Goal: Task Accomplishment & Management: Manage account settings

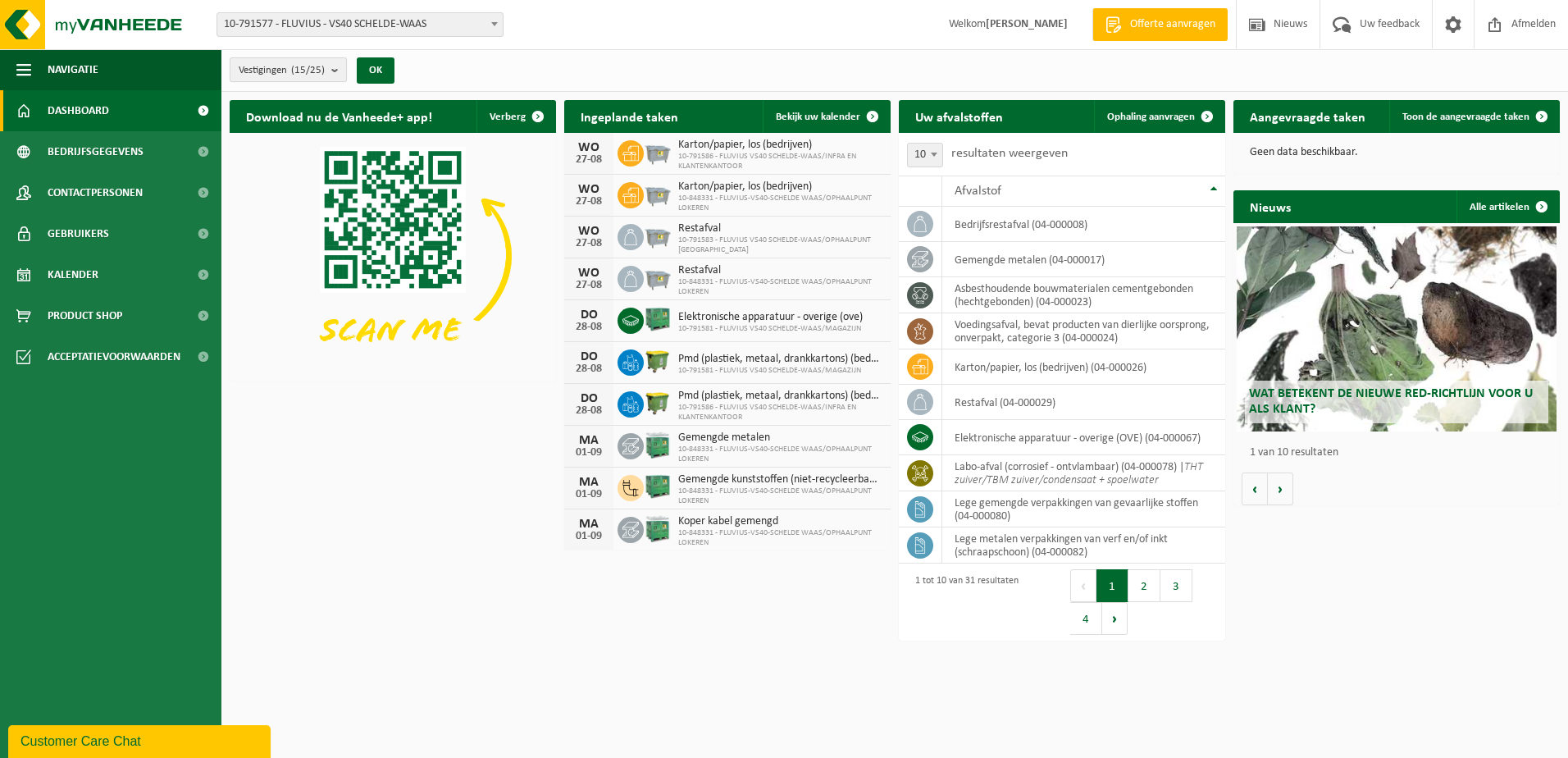
click at [330, 77] on button "Vestigingen (15/25)" at bounding box center [288, 69] width 118 height 25
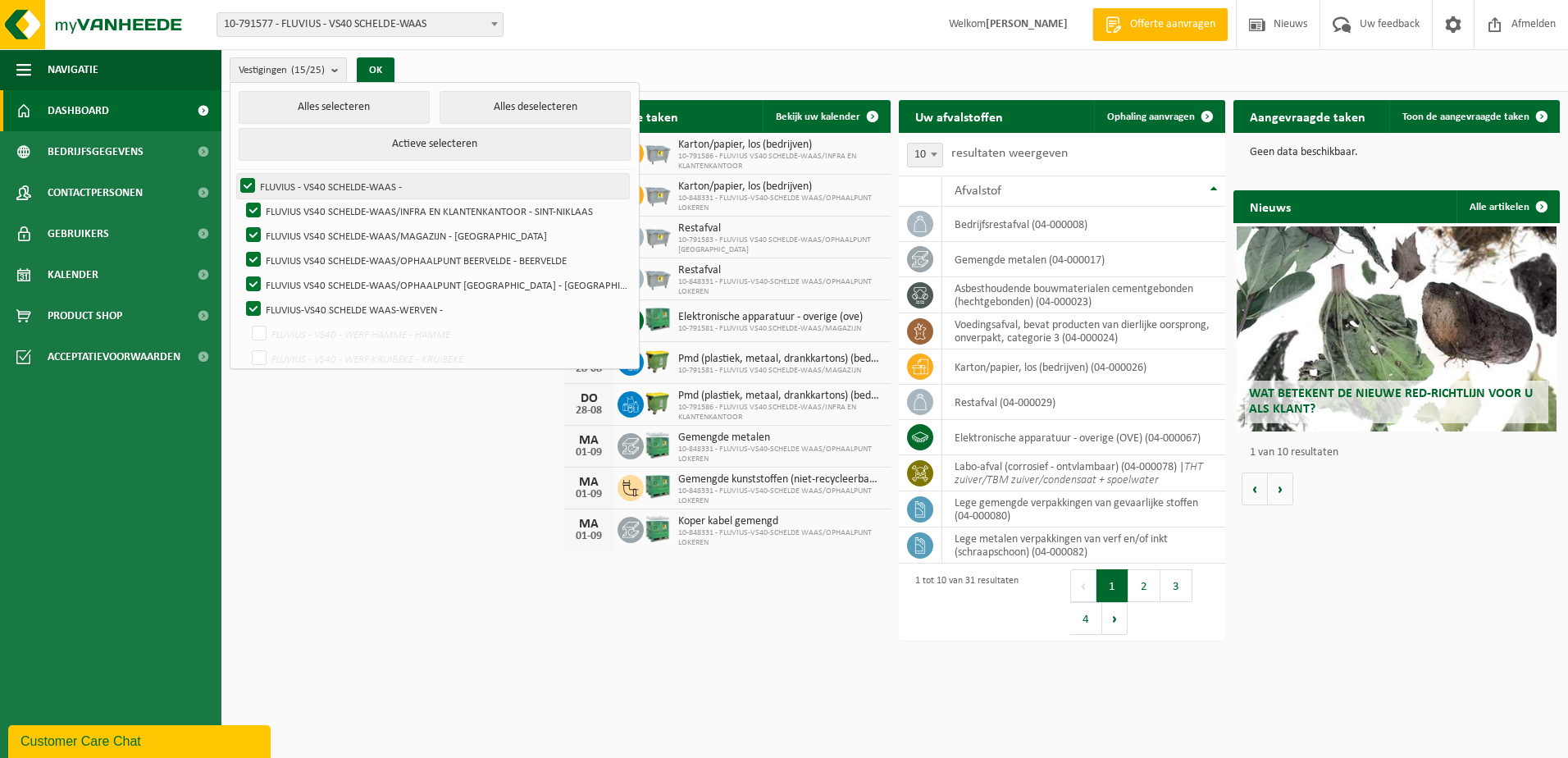
click at [246, 184] on label "FLUVIUS - VS40 SCHELDE-WAAS -" at bounding box center [433, 186] width 392 height 25
click at [234, 174] on input "FLUVIUS - VS40 SCHELDE-WAAS -" at bounding box center [234, 173] width 1 height 1
click at [247, 182] on label "FLUVIUS - VS40 SCHELDE-WAAS -" at bounding box center [433, 186] width 392 height 25
click at [234, 174] on input "FLUVIUS - VS40 SCHELDE-WAAS -" at bounding box center [234, 173] width 1 height 1
click at [247, 182] on label "FLUVIUS - VS40 SCHELDE-WAAS -" at bounding box center [433, 186] width 392 height 25
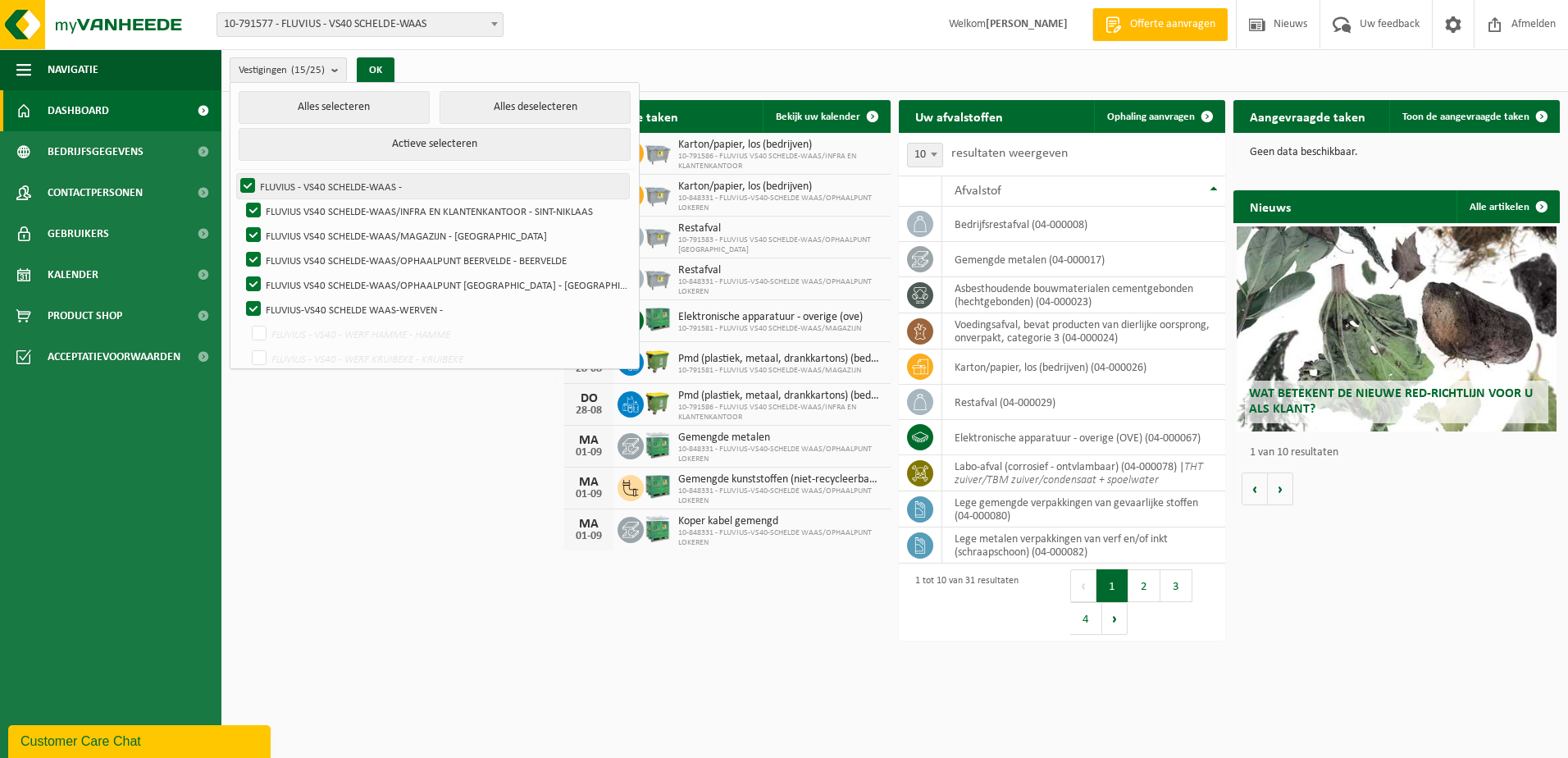
click at [234, 174] on input "FLUVIUS - VS40 SCHELDE-WAAS -" at bounding box center [234, 173] width 1 height 1
checkbox input "false"
click at [498, 97] on button "Alles deselecteren" at bounding box center [535, 107] width 191 height 32
checkbox input "false"
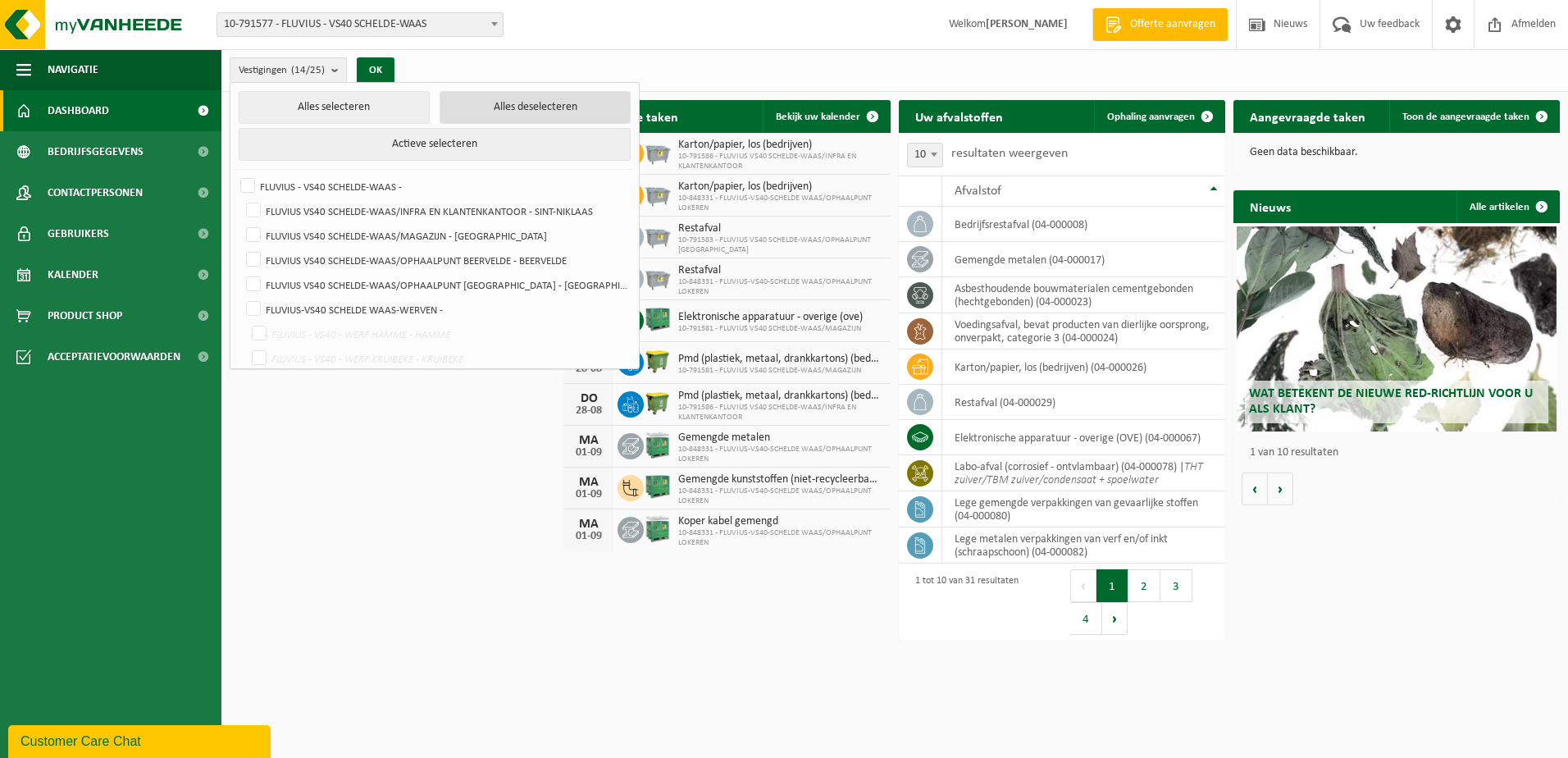
checkbox input "false"
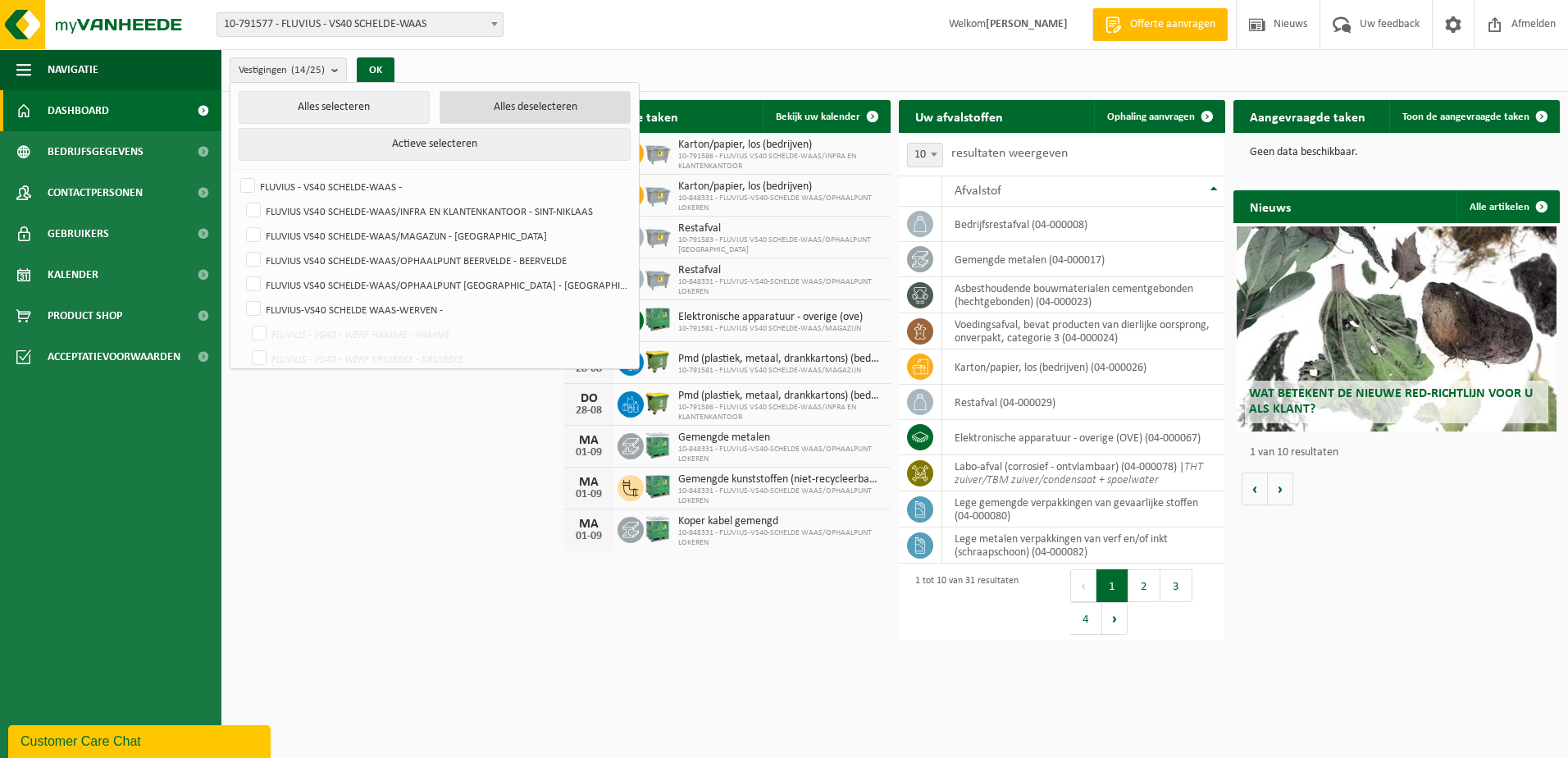
checkbox input "false"
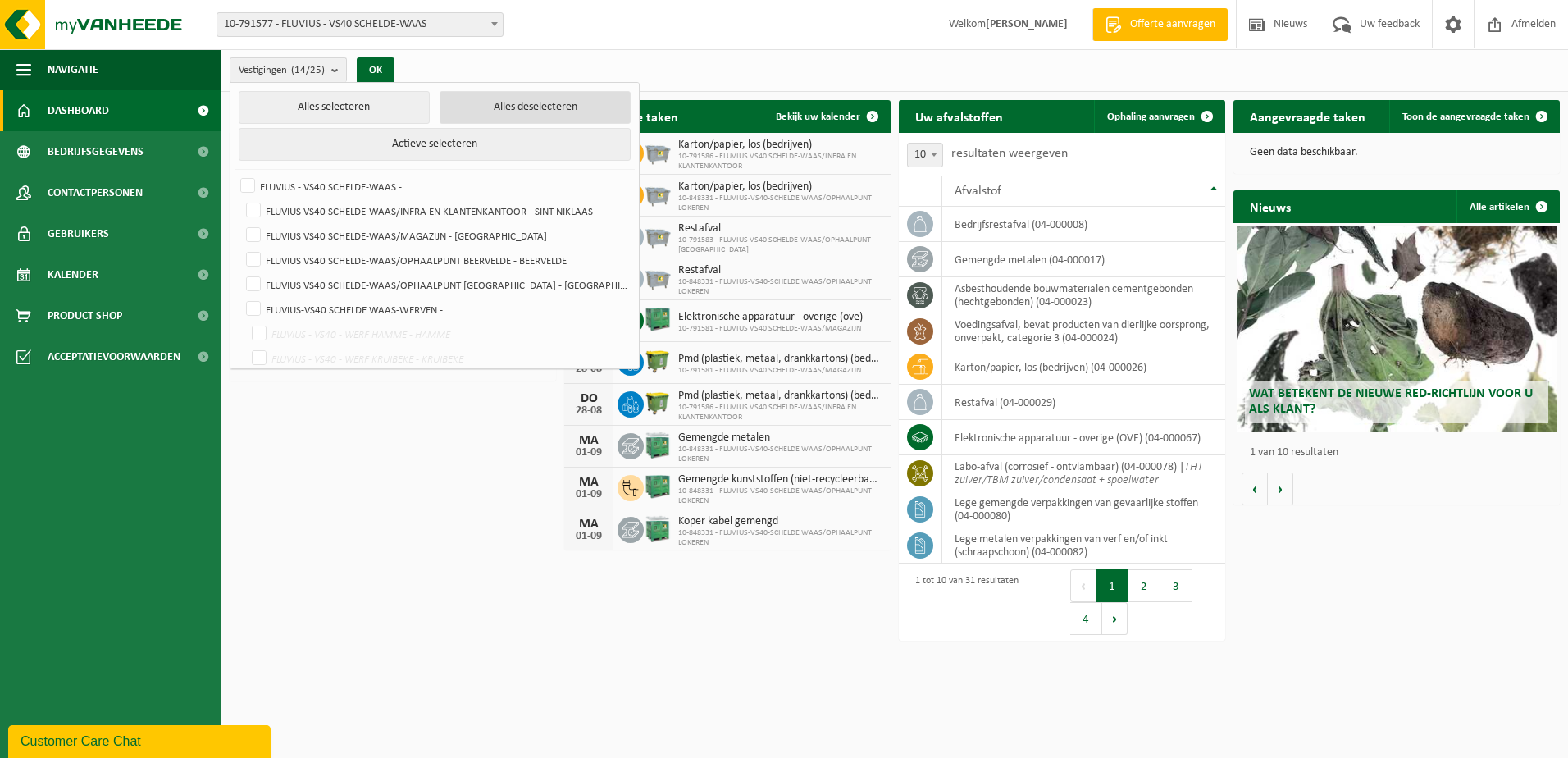
checkbox input "false"
click at [257, 279] on label "FLUVIUS VS40 SCHELDE-WAAS/OPHAALPUNT DENDERMONDE - DENDERMONDE" at bounding box center [436, 284] width 386 height 25
click at [240, 272] on input "FLUVIUS VS40 SCHELDE-WAAS/OPHAALPUNT [GEOGRAPHIC_DATA] - [GEOGRAPHIC_DATA]" at bounding box center [239, 272] width 1 height 1
checkbox input "true"
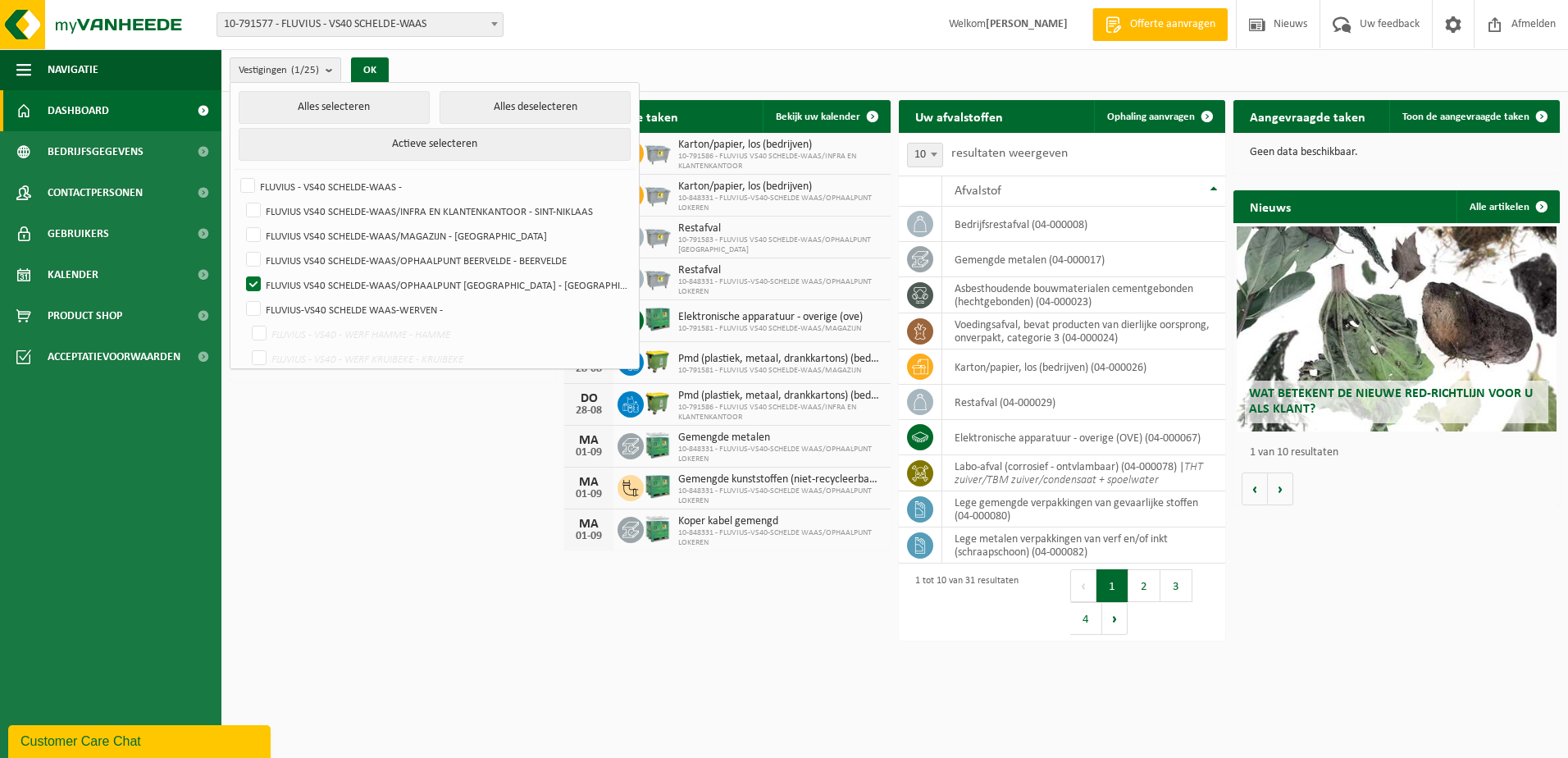
click at [428, 504] on div "Download nu de Vanheede+ app! Verberg Ingeplande taken Bekijk uw kalender WO 27…" at bounding box center [894, 328] width 1338 height 473
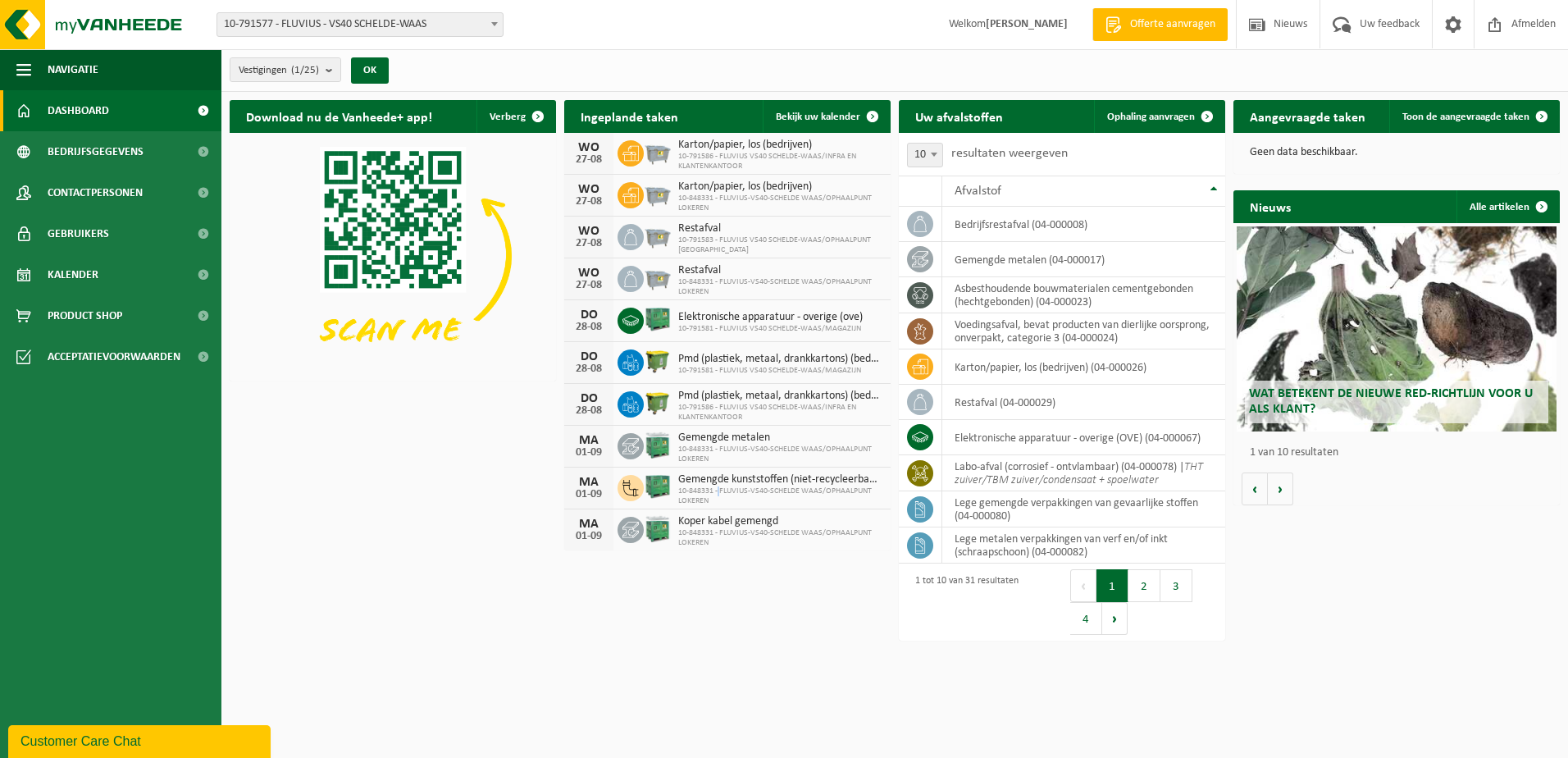
click at [723, 491] on span "10-848331 - FLUVIUS-VS40-SCHELDE WAAS/OPHAALPUNT LOKEREN" at bounding box center [780, 496] width 204 height 19
click at [656, 658] on html "Vestiging: 10-791577 - FLUVIUS - VS40 SCHELDE-WAAS 10-791586 - FLUVIUS VS40 SCH…" at bounding box center [784, 379] width 1568 height 758
click at [1137, 587] on button "2" at bounding box center [1144, 585] width 32 height 32
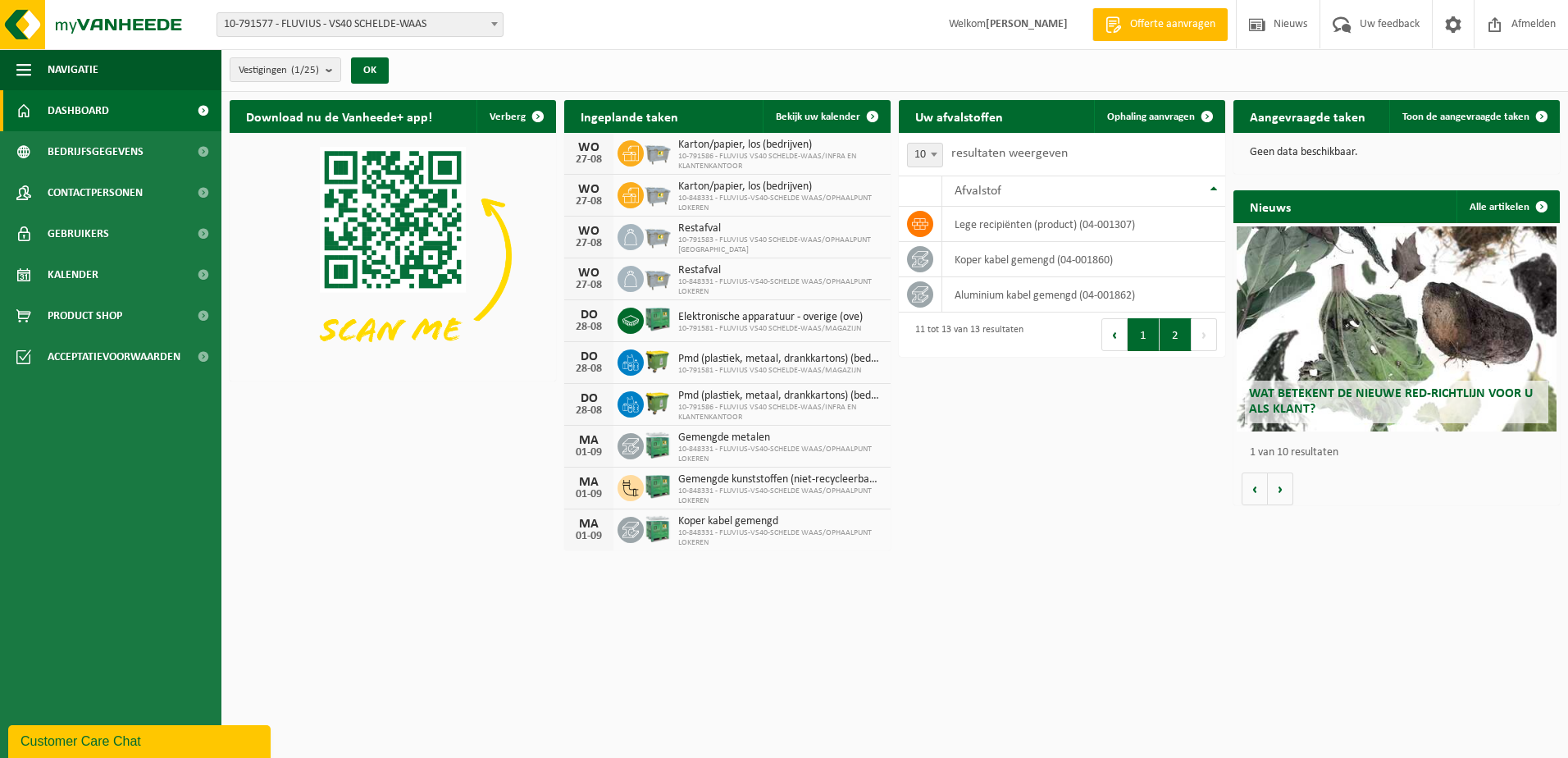
click at [1146, 343] on button "1" at bounding box center [1144, 334] width 32 height 32
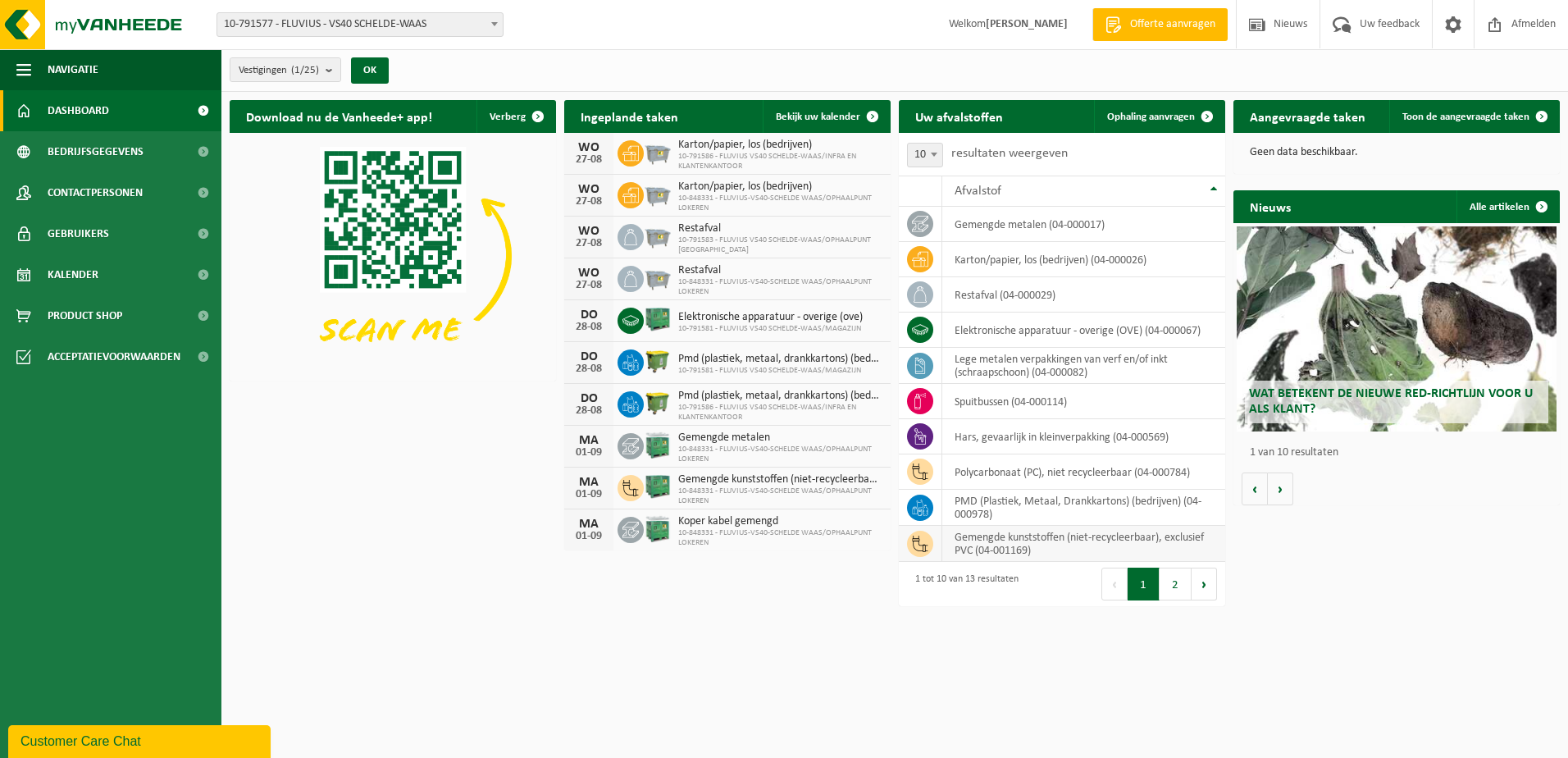
click at [1015, 540] on td "gemengde kunststoffen (niet-recycleerbaar), exclusief PVC (04-001169)" at bounding box center [1083, 543] width 283 height 36
click at [1015, 543] on td "gemengde kunststoffen (niet-recycleerbaar), exclusief PVC (04-001169)" at bounding box center [1083, 543] width 283 height 36
click at [1021, 537] on td "gemengde kunststoffen (niet-recycleerbaar), exclusief PVC (04-001169)" at bounding box center [1083, 543] width 283 height 36
click at [1204, 109] on span at bounding box center [1207, 116] width 32 height 32
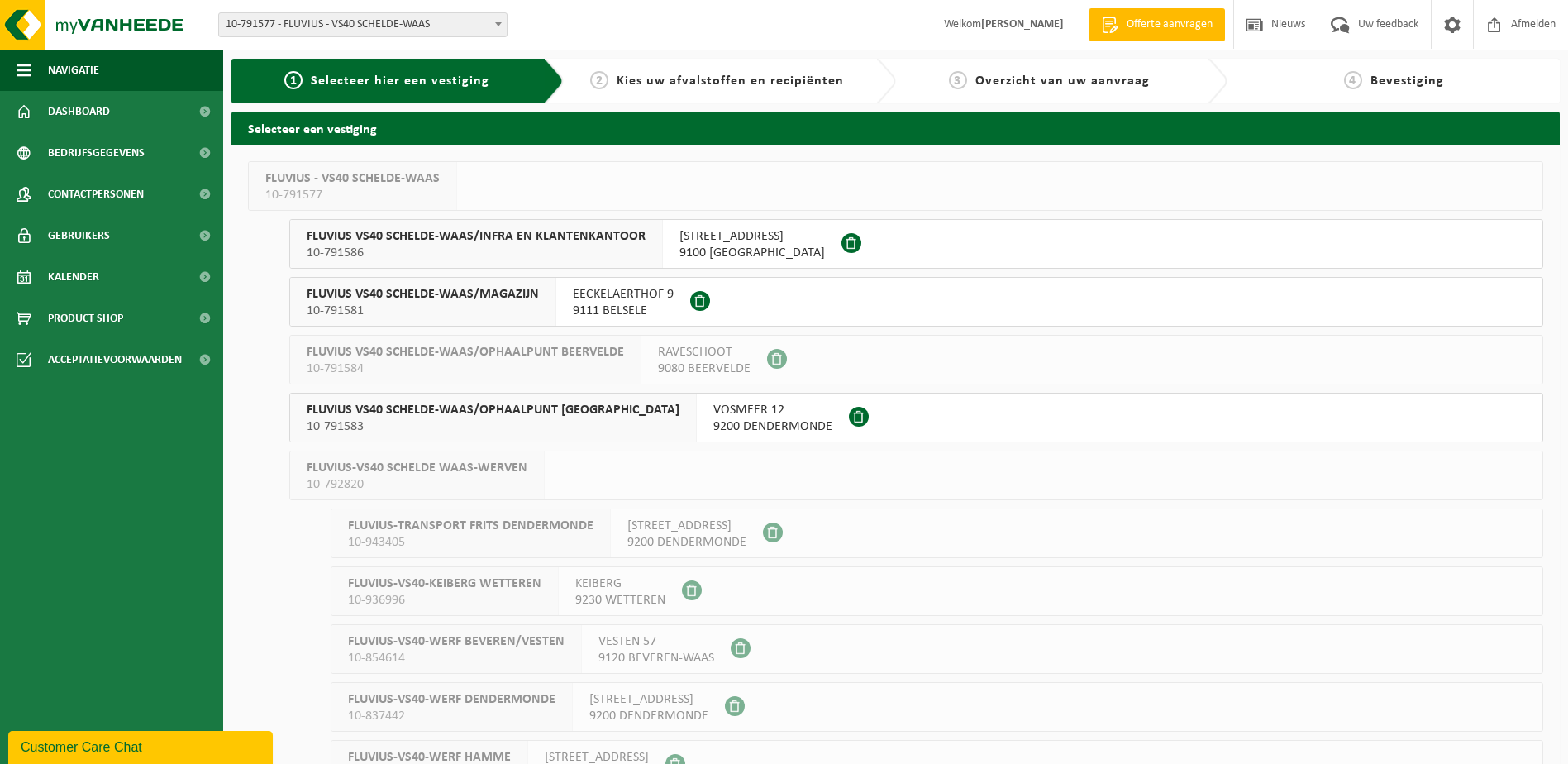
click at [572, 414] on span "FLUVIUS VS40 SCHELDE-WAAS/OPHAALPUNT DENDERMONDE" at bounding box center [492, 410] width 373 height 17
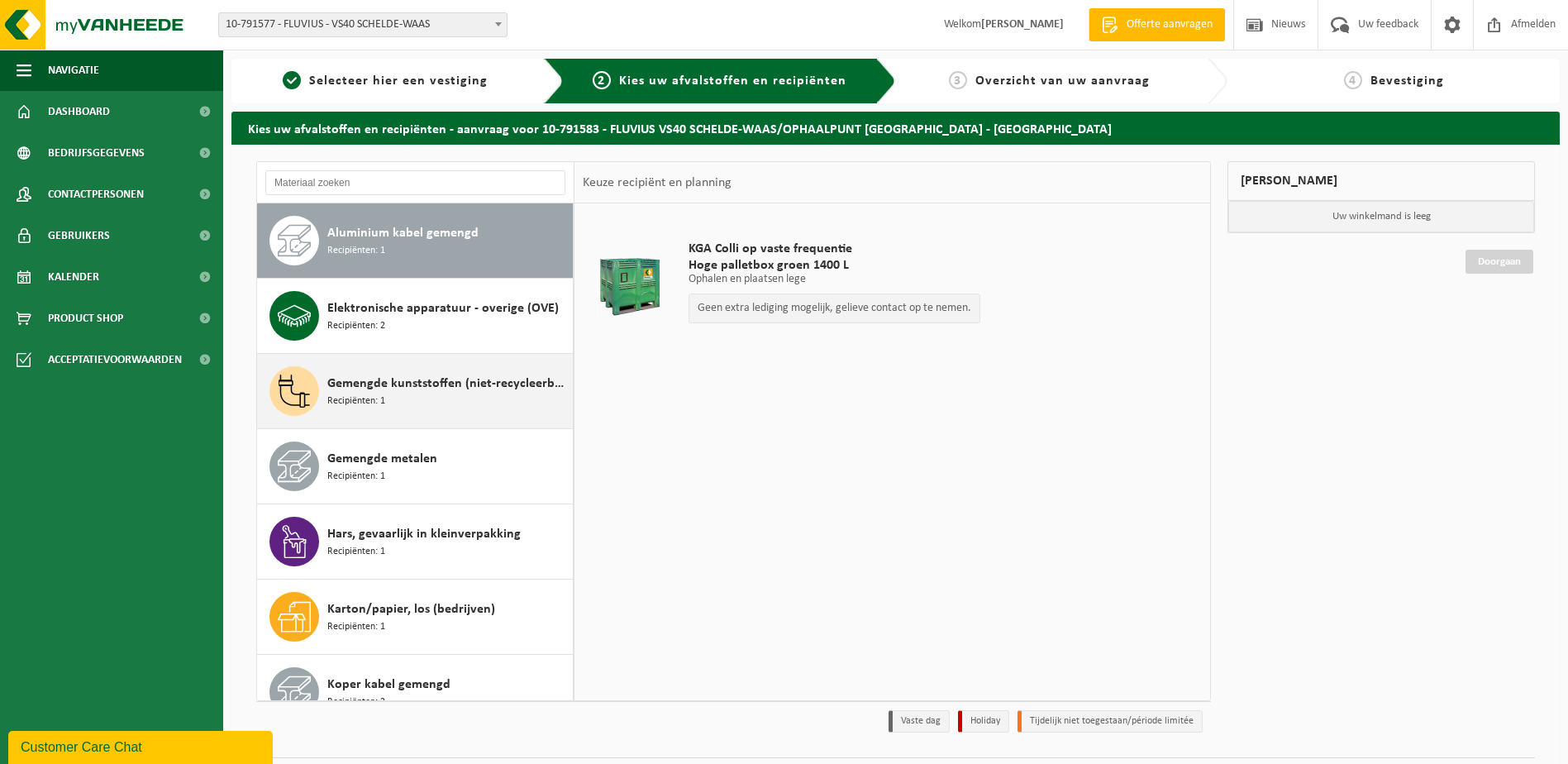
click at [391, 383] on span "Gemengde kunststoffen (niet-recycleerbaar), exclusief PVC" at bounding box center [447, 383] width 241 height 20
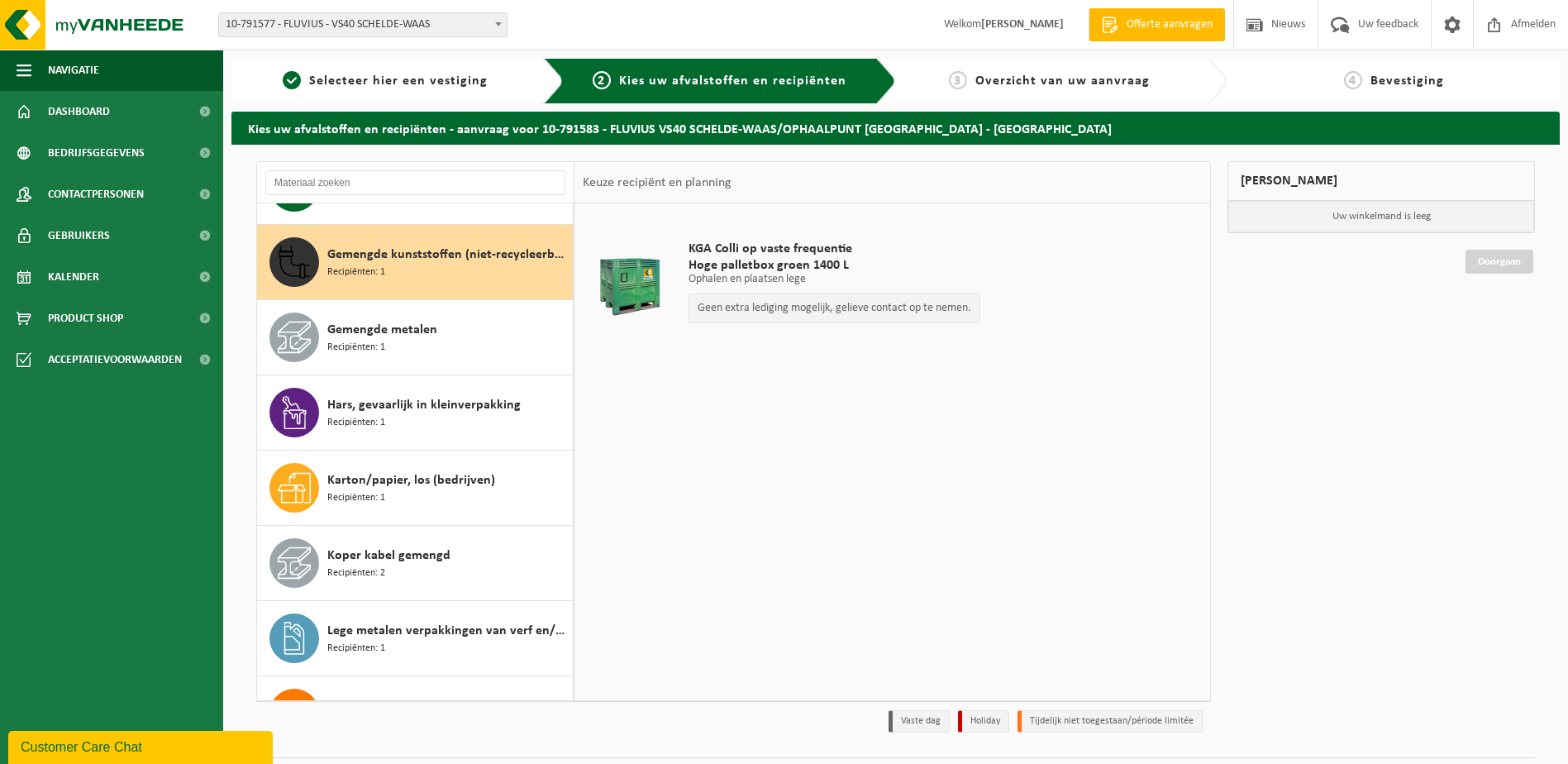
scroll to position [150, 0]
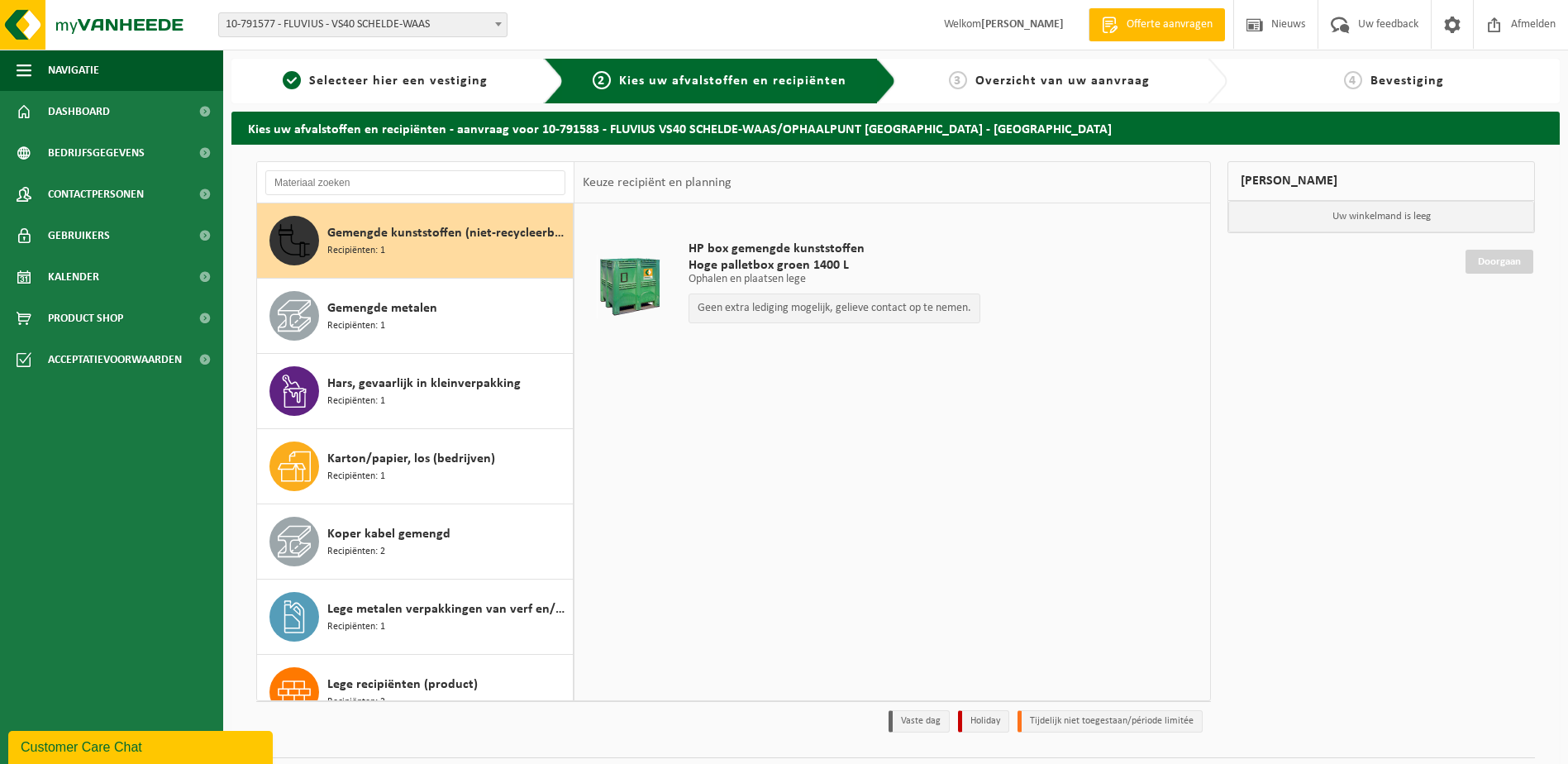
click at [905, 337] on div "HP box gemengde kunststoffen Hoge palletbox groen 1400 L Ophalen en plaatsen le…" at bounding box center [834, 286] width 308 height 124
click at [74, 106] on span "Dashboard" at bounding box center [78, 111] width 62 height 41
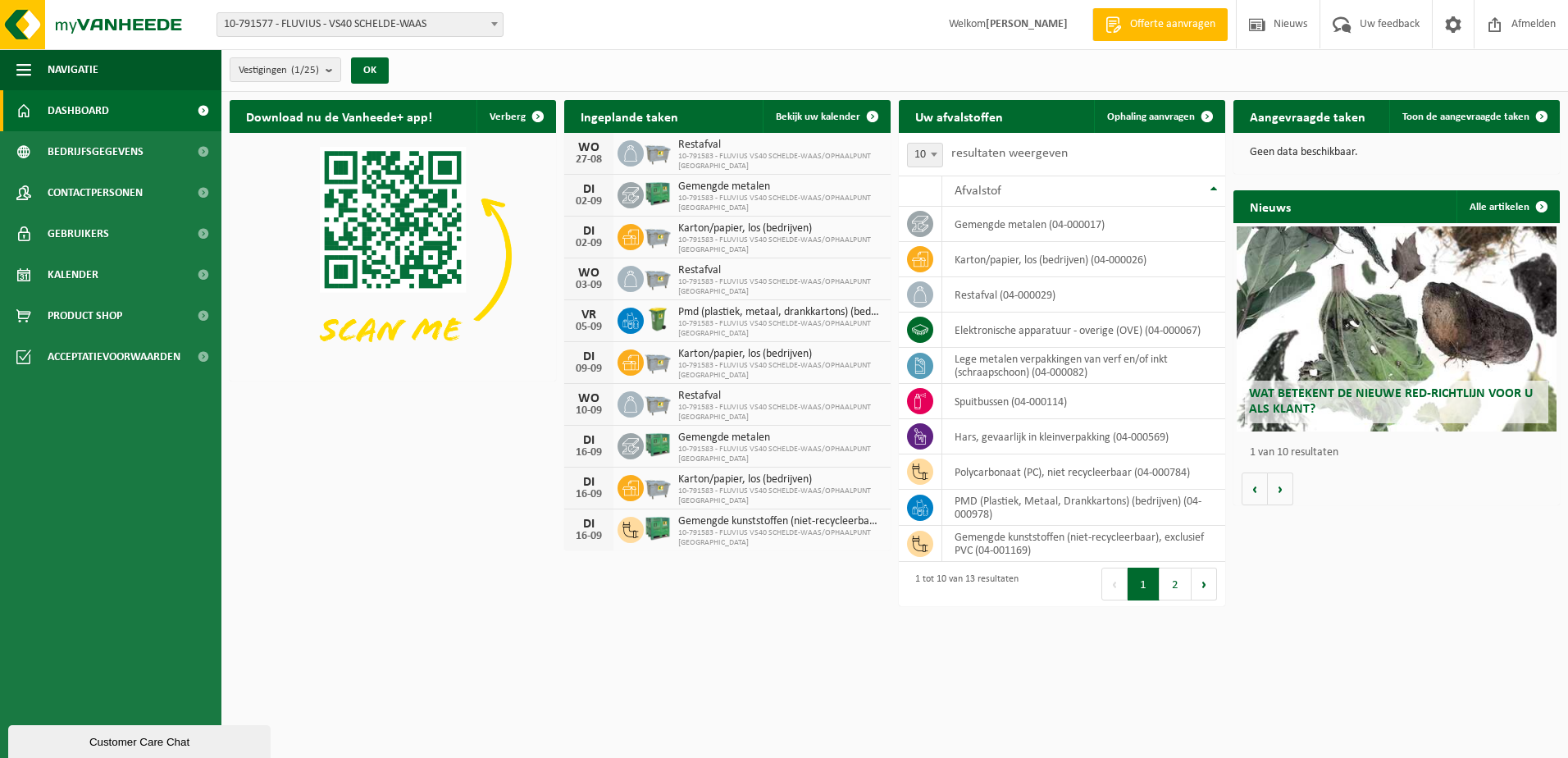
click at [652, 117] on h2 "Ingeplande taken" at bounding box center [629, 116] width 131 height 32
click at [702, 530] on span "10-791583 - FLUVIUS VS40 SCHELDE-WAAS/OPHAALPUNT [GEOGRAPHIC_DATA]" at bounding box center [780, 537] width 204 height 19
click at [594, 532] on div "16-09" at bounding box center [588, 537] width 32 height 11
click at [697, 529] on span "10-791583 - FLUVIUS VS40 SCHELDE-WAAS/OPHAALPUNT DENDERMONDE" at bounding box center [780, 537] width 204 height 19
click at [569, 514] on div "DI 16-09" at bounding box center [588, 530] width 49 height 41
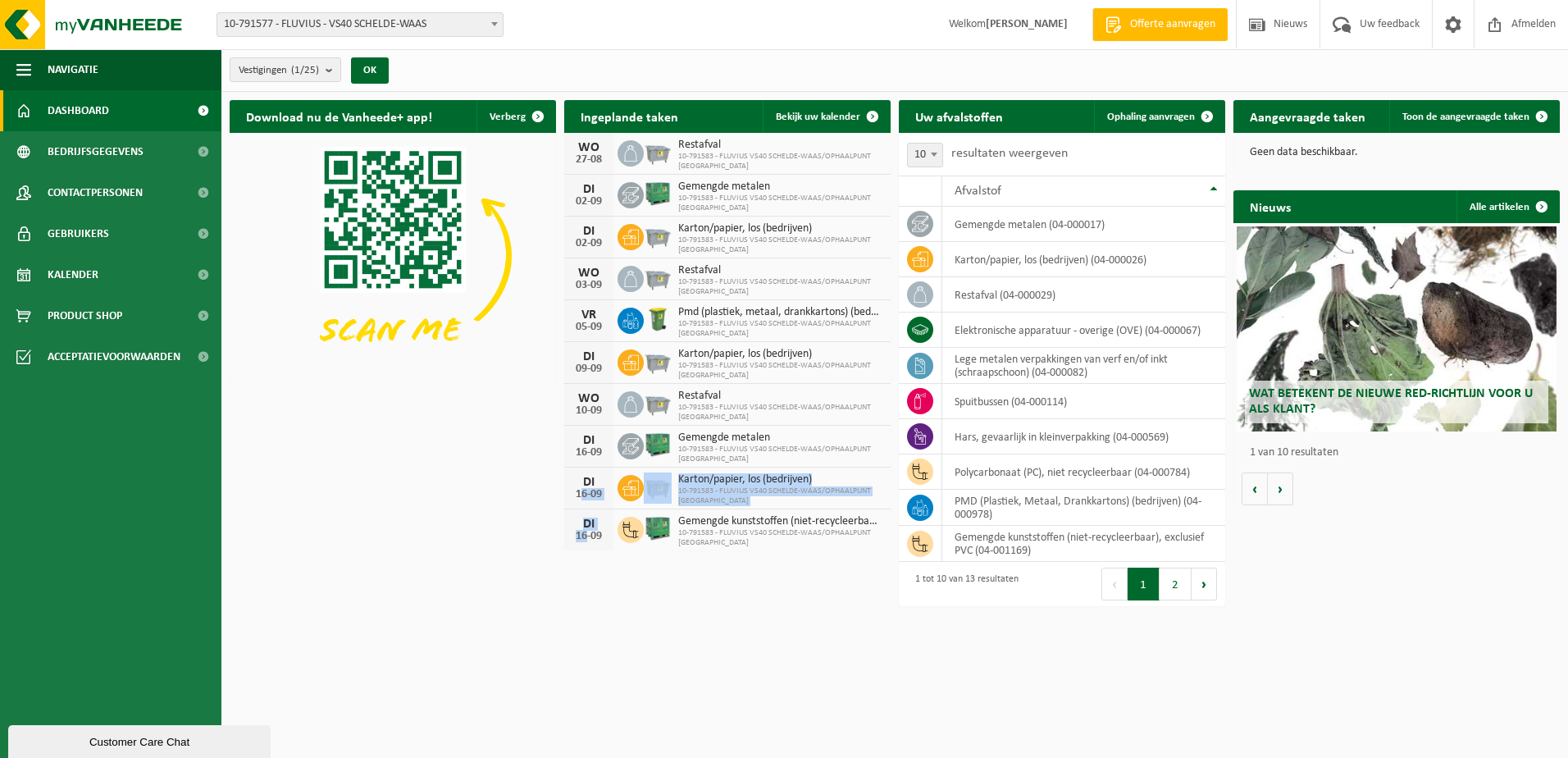
drag, startPoint x: 578, startPoint y: 507, endPoint x: 581, endPoint y: 531, distance: 24.2
click at [581, 531] on div "WO 27-08 Restafval 10-791583 - FLUVIUS VS40 SCHELDE-WAAS/OPHAALPUNT DENDERMONDE…" at bounding box center [727, 341] width 326 height 417
drag, startPoint x: 581, startPoint y: 531, endPoint x: 627, endPoint y: 602, distance: 84.6
click at [641, 624] on html "Vestiging: 10-791577 - FLUVIUS - VS40 SCHELDE-WAAS 10-791586 - FLUVIUS VS40 SCH…" at bounding box center [784, 379] width 1568 height 758
click at [87, 738] on div "Customer Care Chat" at bounding box center [139, 741] width 238 height 12
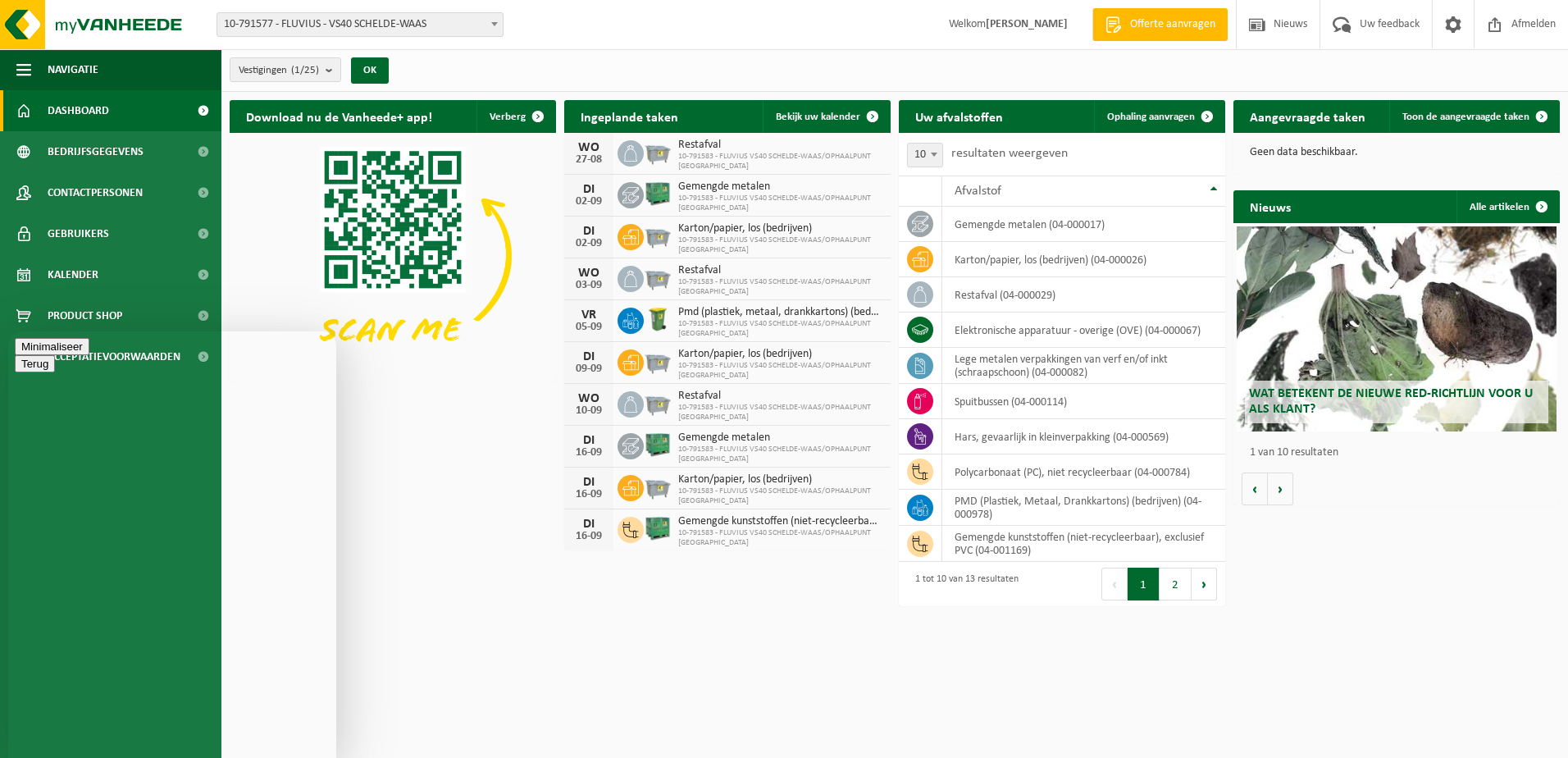
click at [8, 331] on textarea at bounding box center [8, 331] width 0 height 0
type textarea "Goeiemorgen"
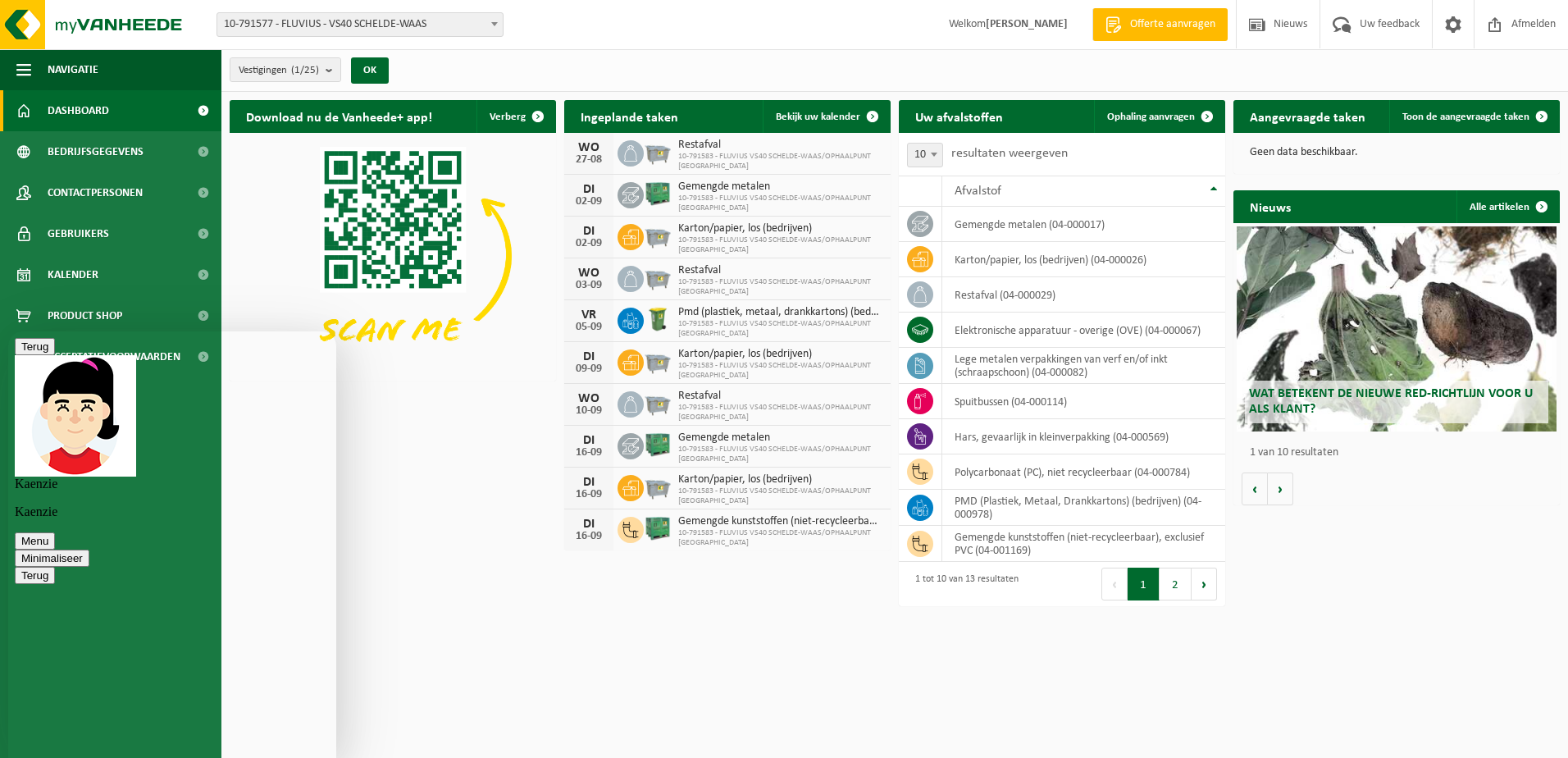
type textarea "kan deze verschoven worden in de planning"
click at [8, 331] on textarea at bounding box center [8, 331] width 0 height 0
type textarea "zit namelijk al vol"
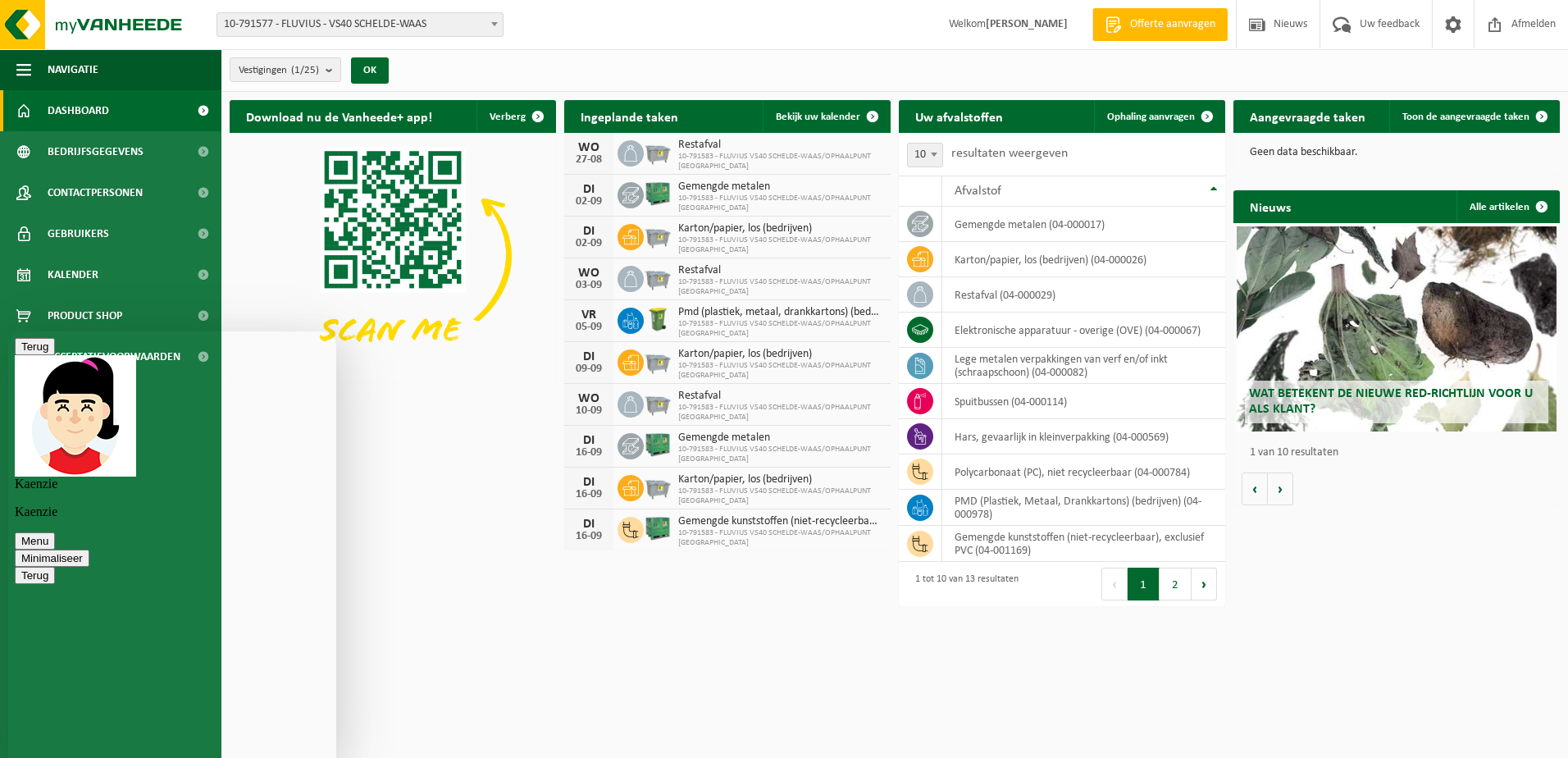
click at [8, 331] on textarea at bounding box center [8, 331] width 0 height 0
type textarea "klopt"
click at [1069, 294] on td "restafval (04-000029)" at bounding box center [1083, 295] width 283 height 35
click at [8, 331] on div "Beoordeel deze chat Upload bestand Emoji invoeren" at bounding box center [8, 331] width 0 height 0
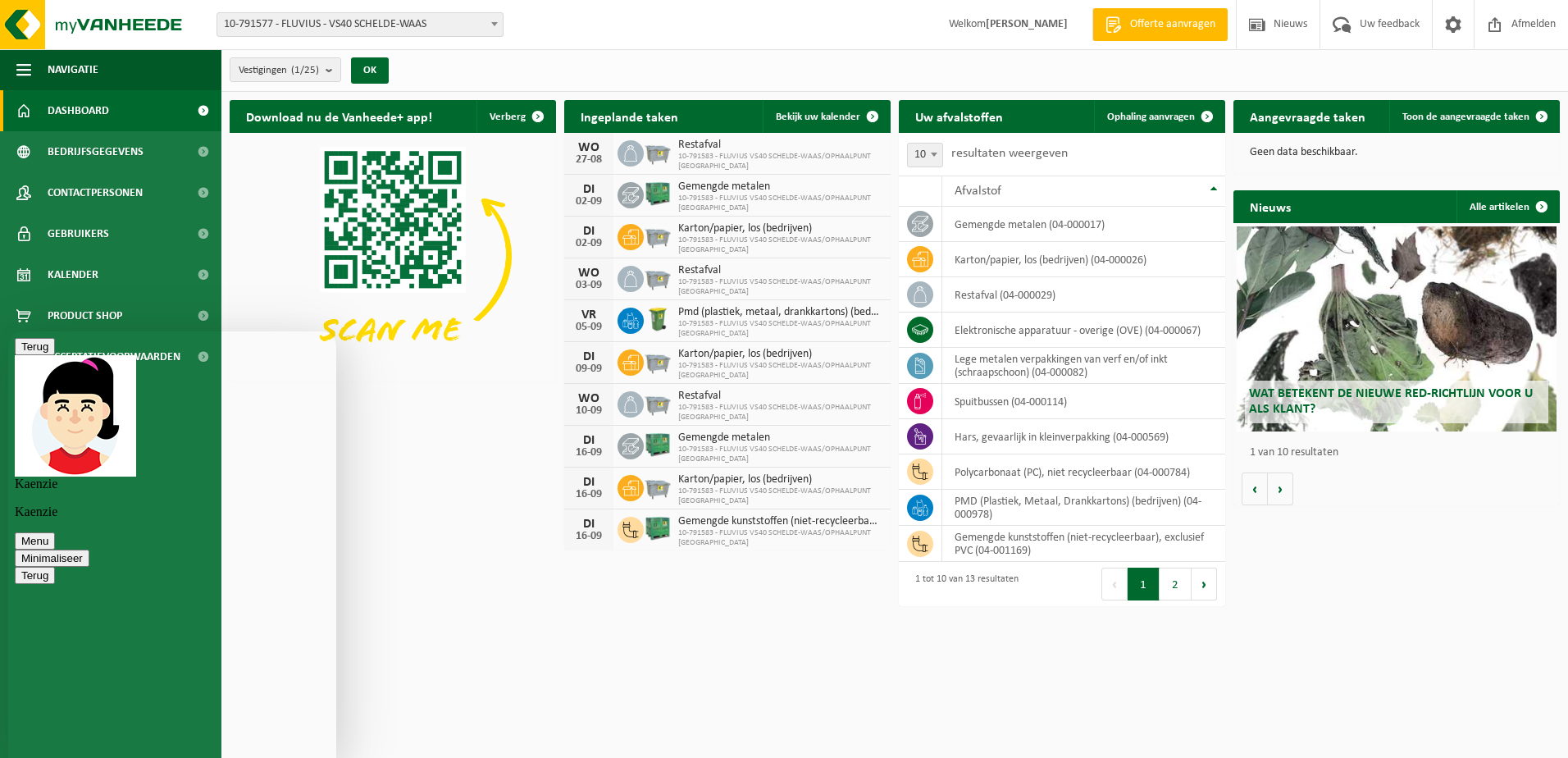
click at [8, 331] on textarea at bounding box center [8, 331] width 0 height 0
type textarea "Alvast bednkt"
click at [1001, 297] on td "restafval (04-000029)" at bounding box center [1083, 295] width 283 height 35
click at [979, 296] on td "restafval (04-000029)" at bounding box center [1083, 295] width 283 height 35
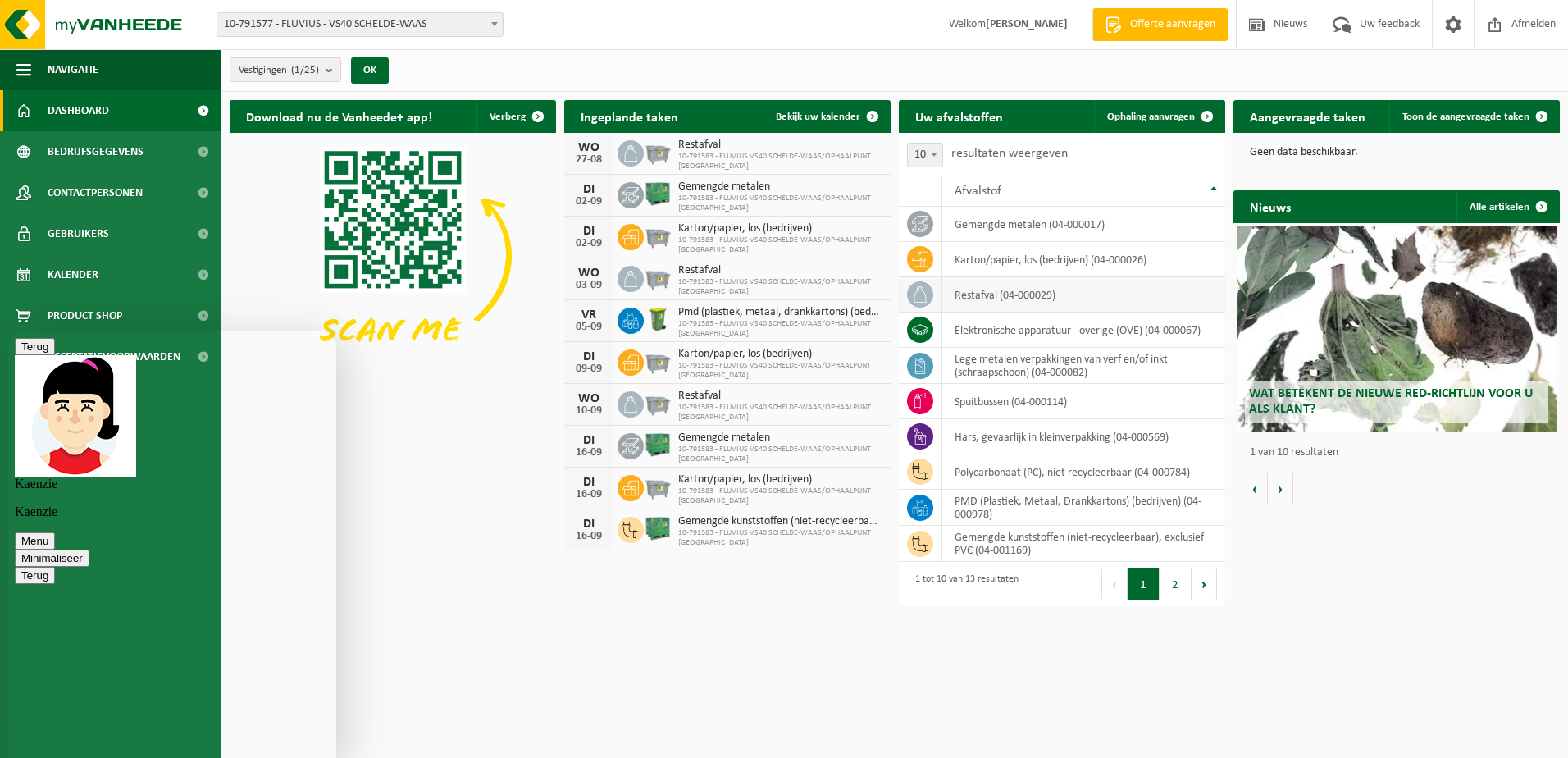
click at [980, 293] on td "restafval (04-000029)" at bounding box center [1083, 295] width 283 height 35
click at [1009, 287] on td "restafval (04-000029)" at bounding box center [1083, 295] width 283 height 35
click at [1199, 107] on span at bounding box center [1207, 116] width 32 height 32
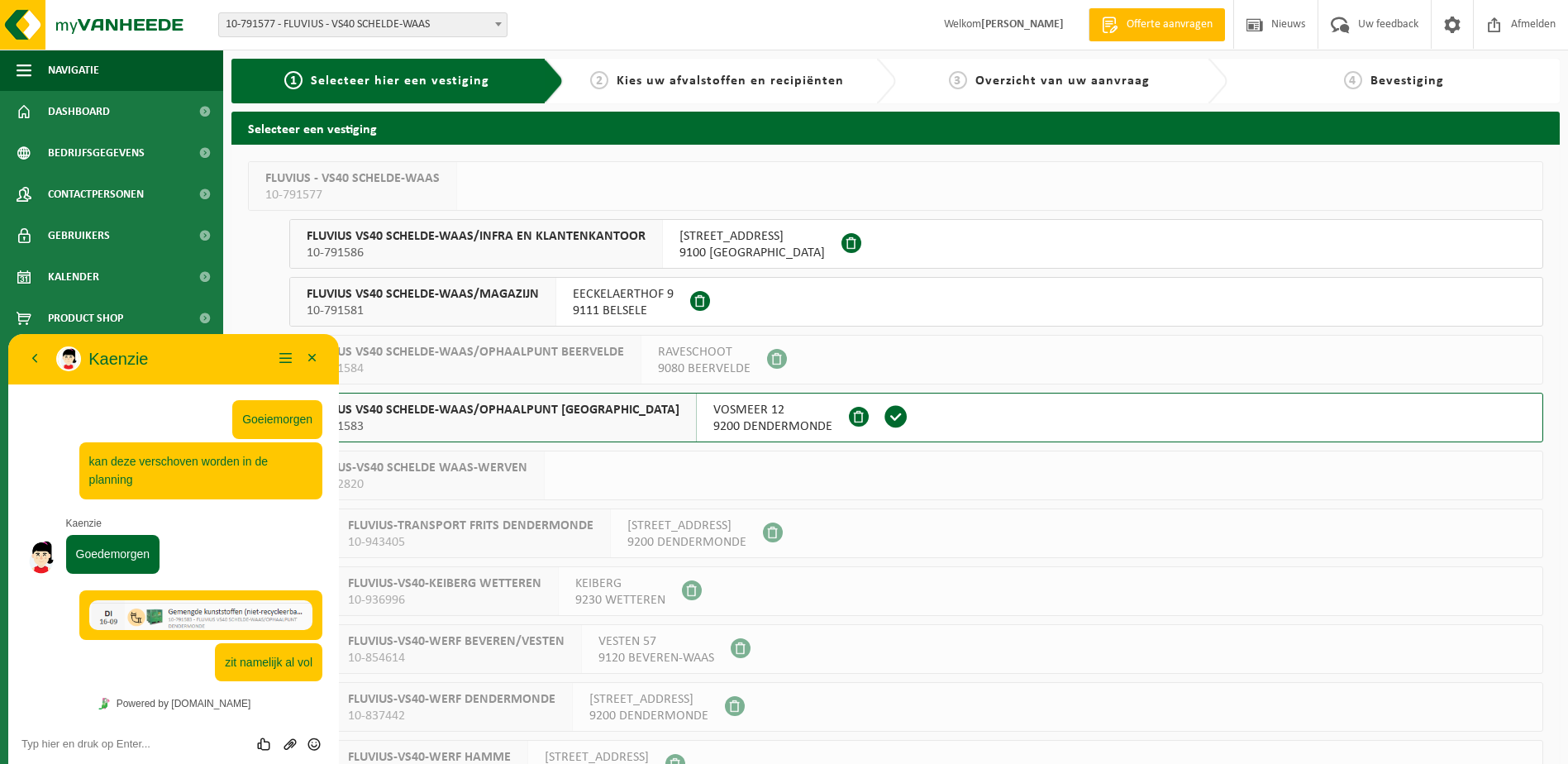
scroll to position [344, 0]
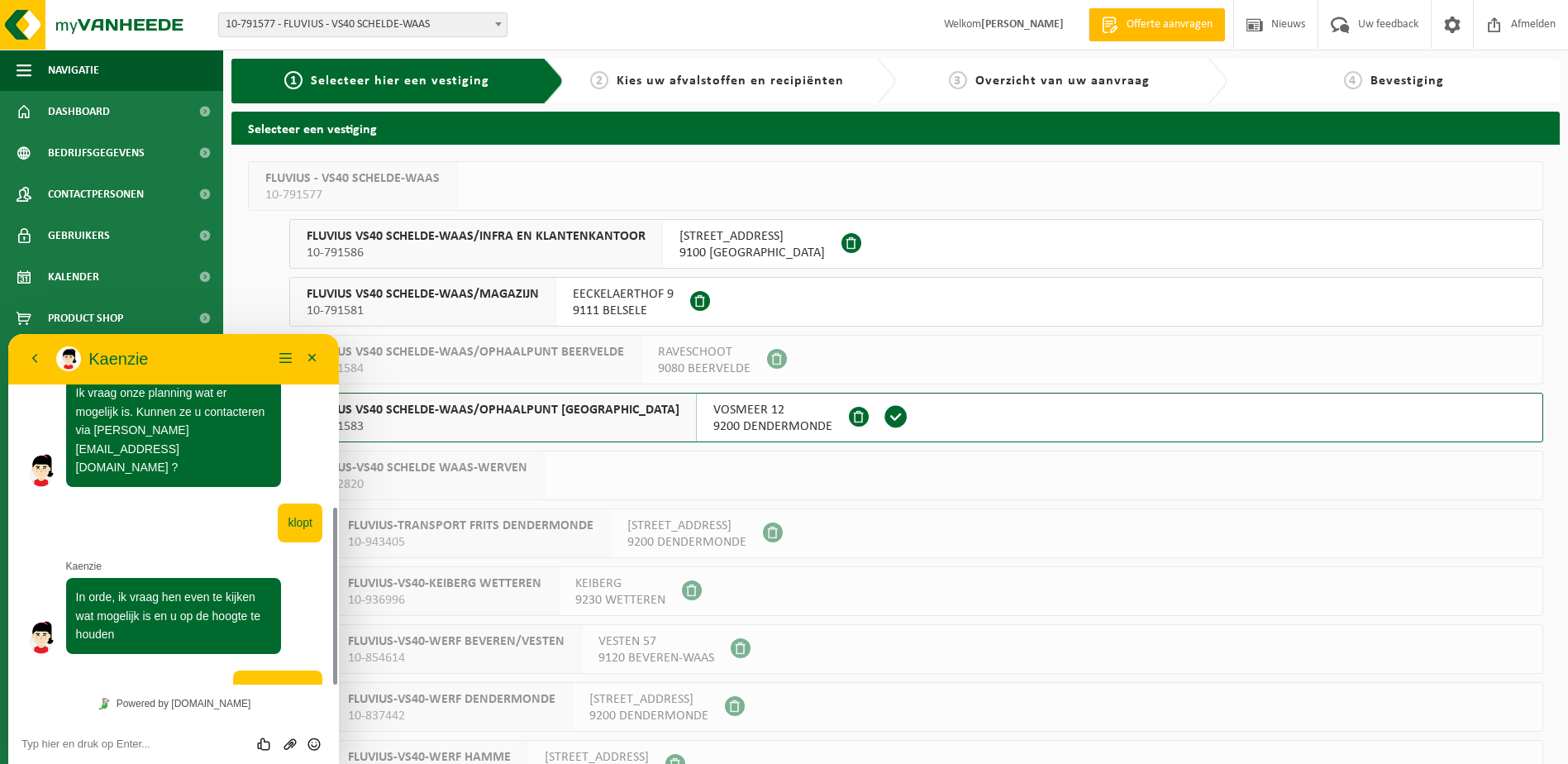
click at [485, 294] on span "FLUVIUS VS40 SCHELDE-WAAS/MAGAZIJN" at bounding box center [422, 294] width 233 height 17
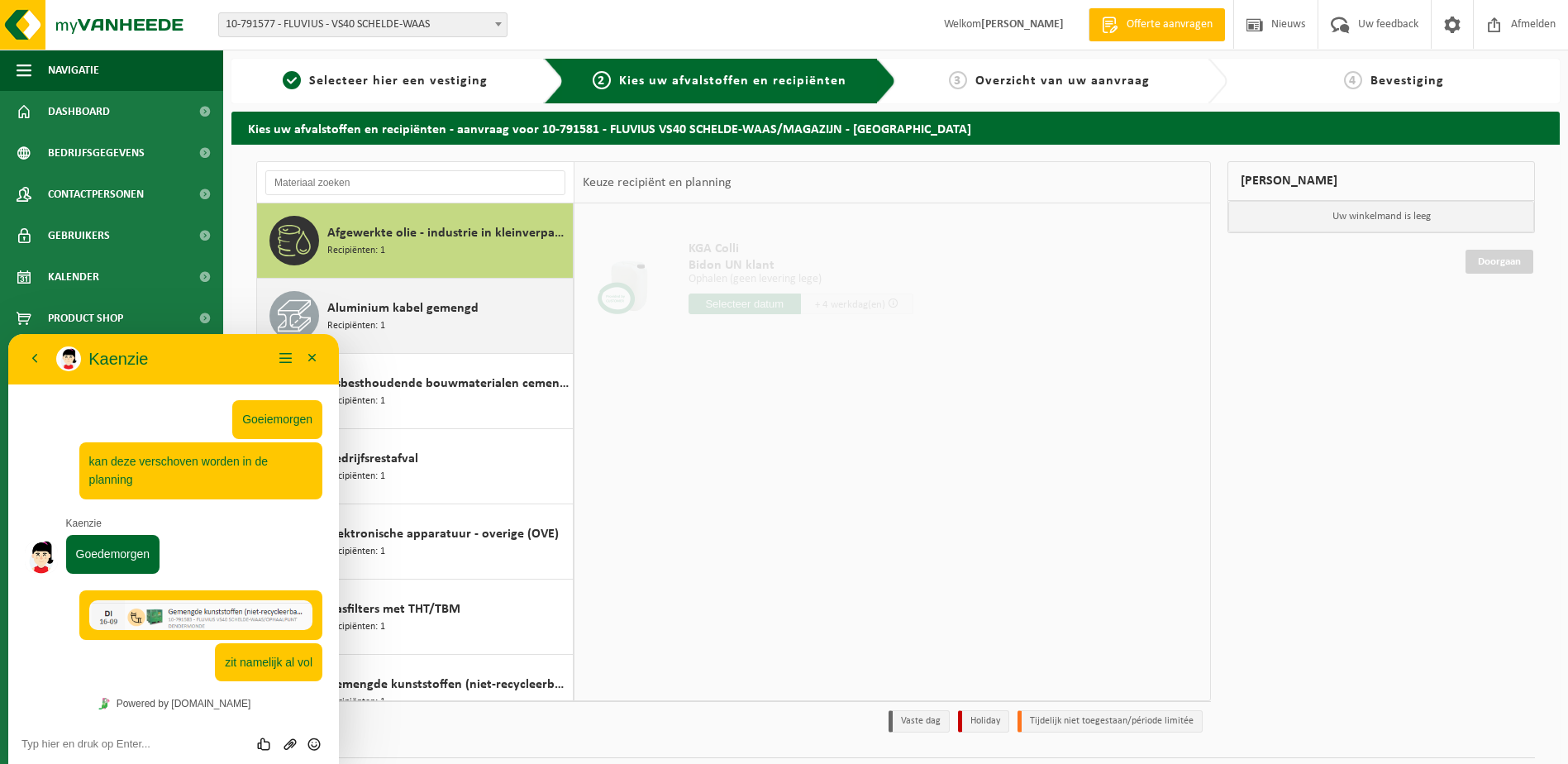
scroll to position [344, 0]
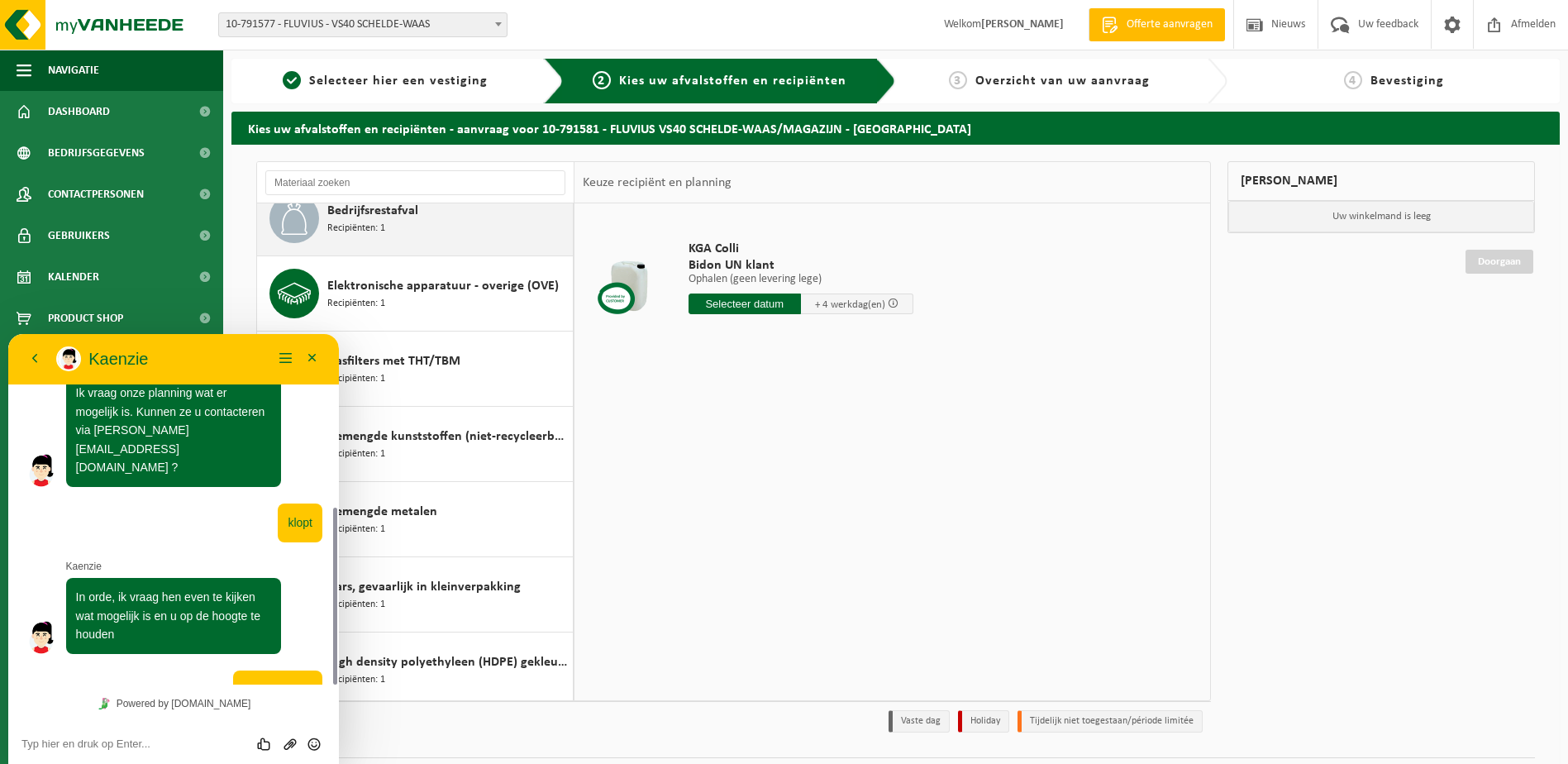
click at [422, 219] on div "Bedrijfsrestafval Recipiënten: 1" at bounding box center [447, 218] width 241 height 50
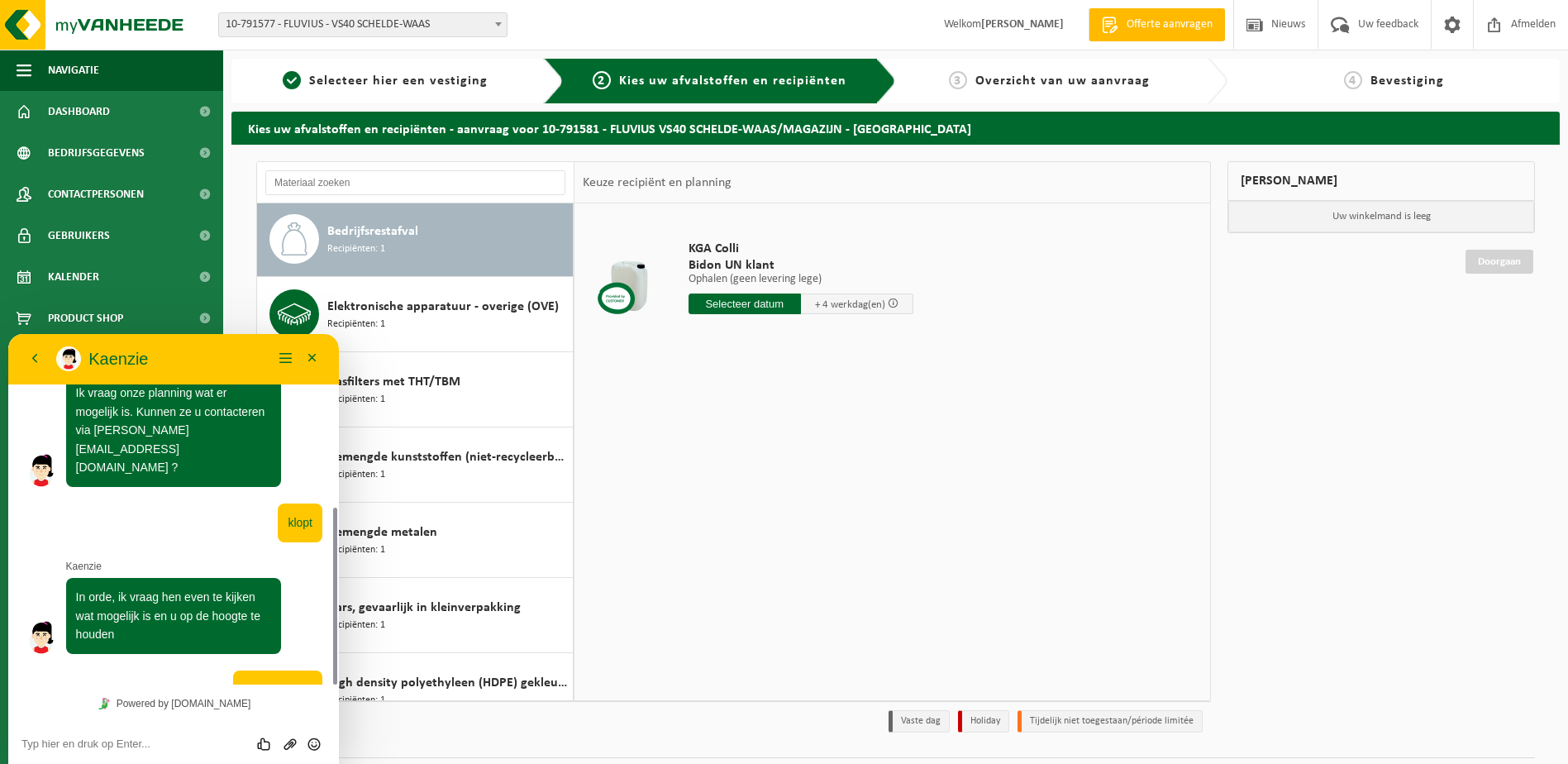
scroll to position [226, 0]
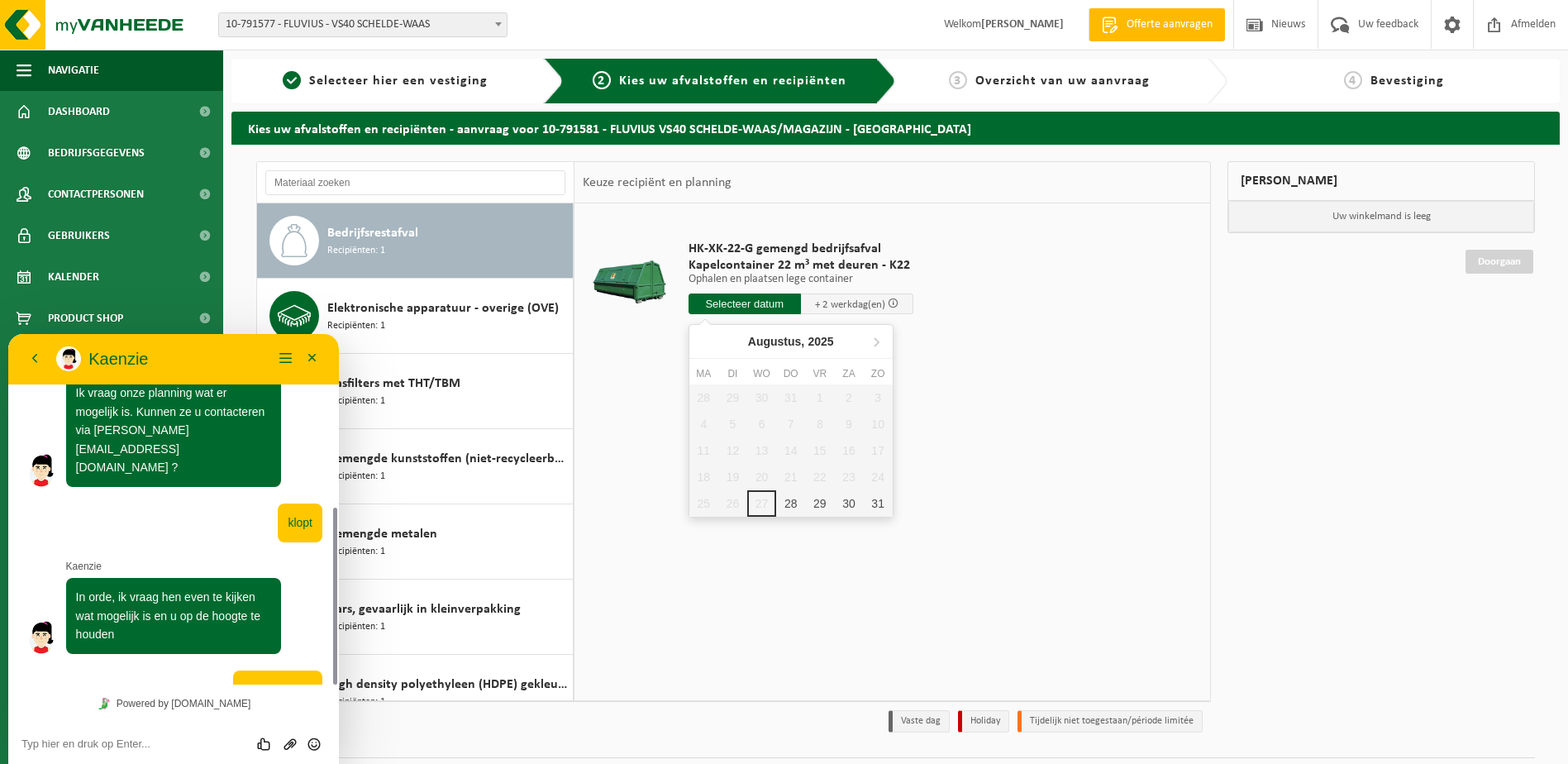
click at [774, 303] on input "text" at bounding box center [744, 304] width 112 height 21
click at [823, 505] on div "29" at bounding box center [819, 503] width 29 height 26
type input "Van 2025-08-29"
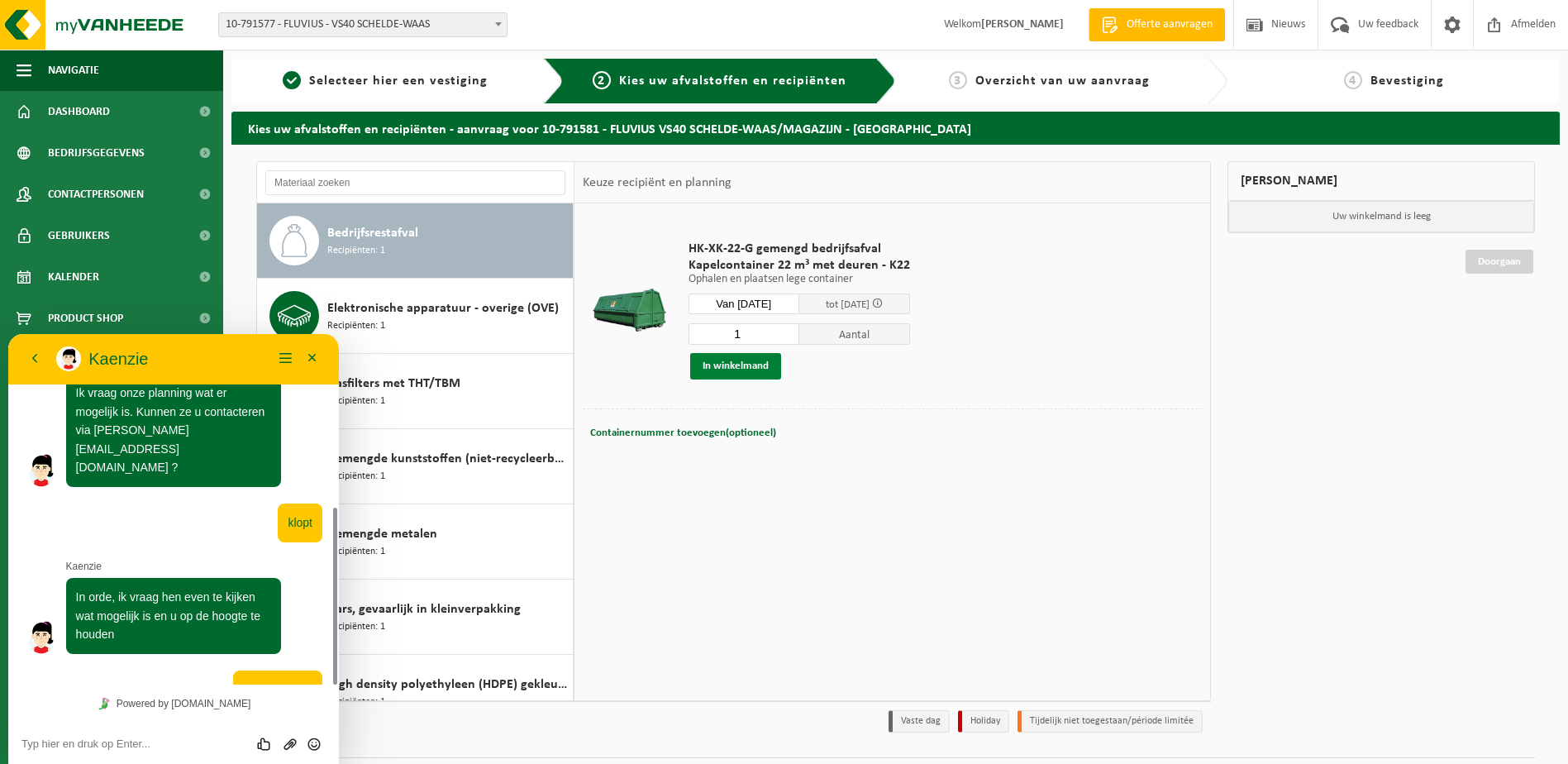
click at [727, 366] on button "In winkelmand" at bounding box center [735, 366] width 91 height 26
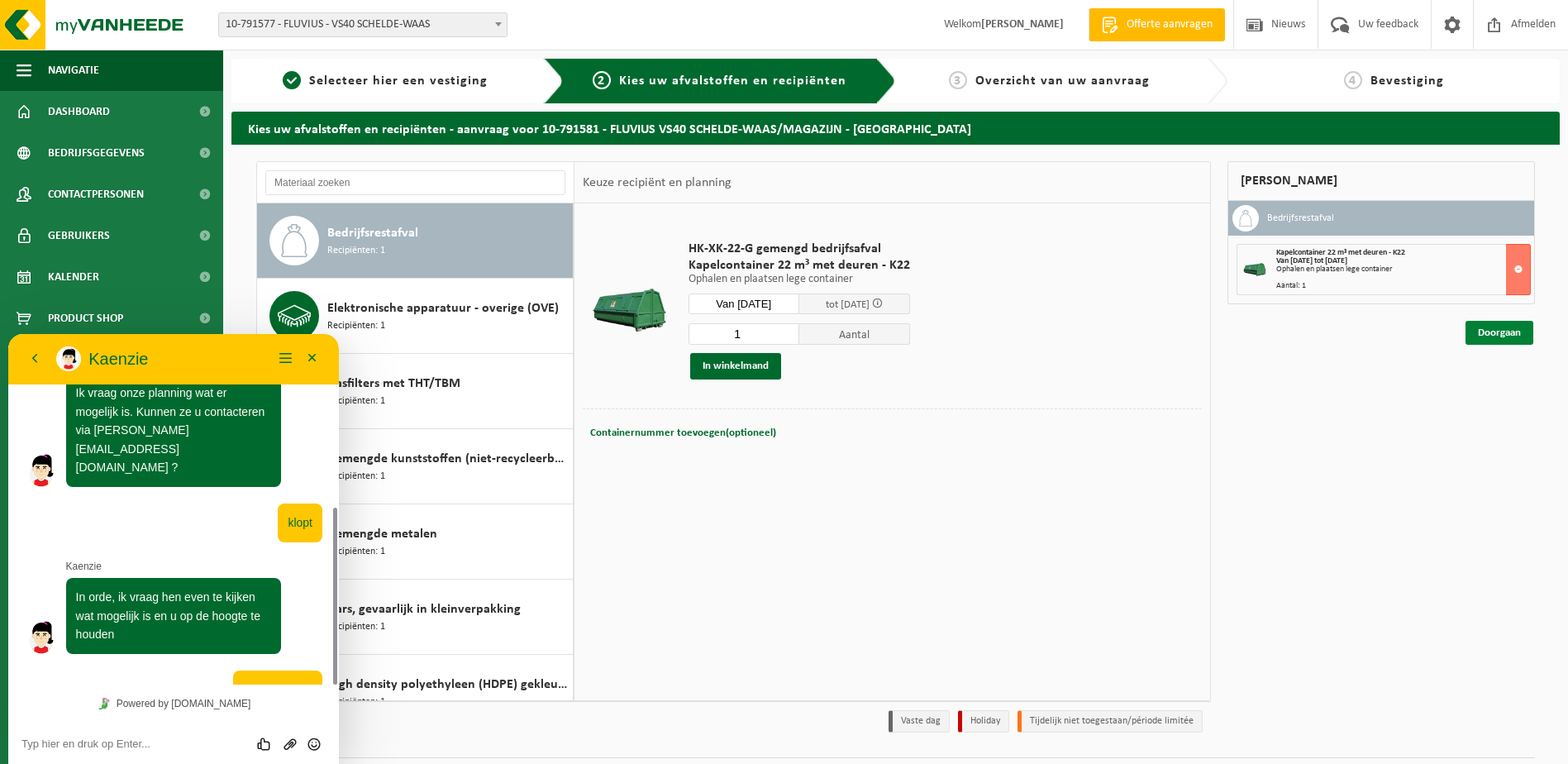
click at [1491, 333] on link "Doorgaan" at bounding box center [1499, 332] width 68 height 24
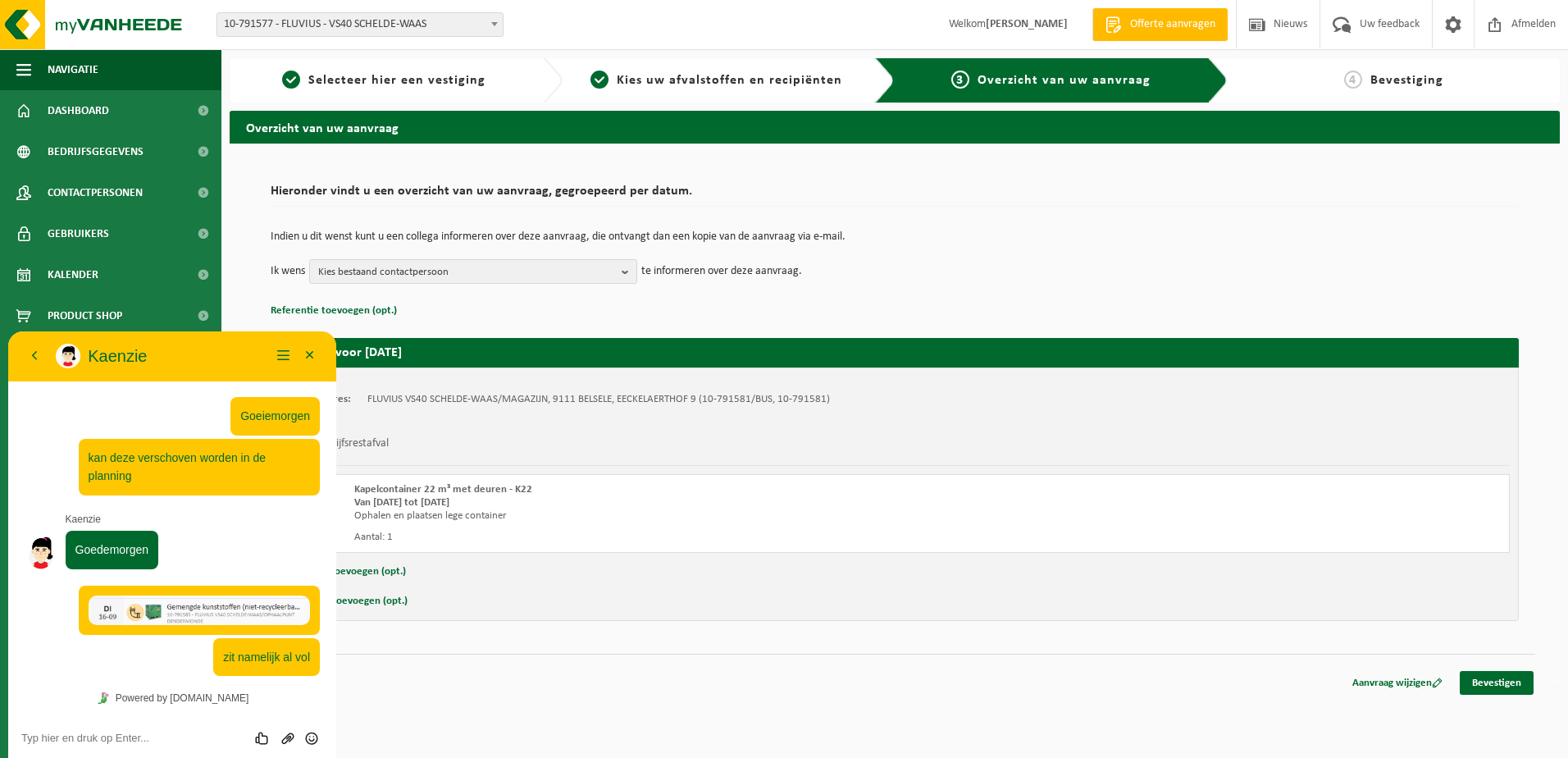
scroll to position [341, 0]
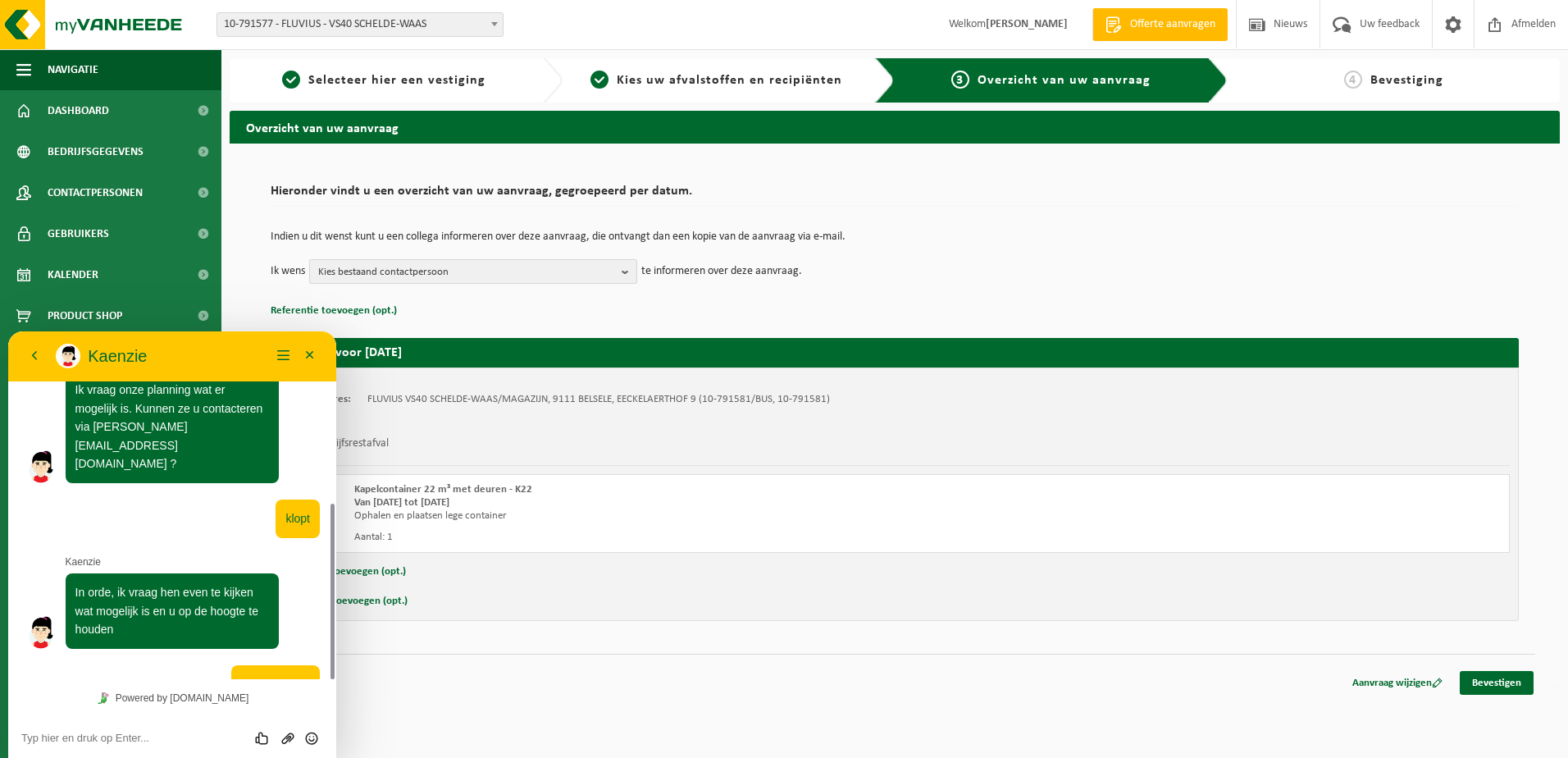
click at [535, 272] on span "Kies bestaand contactpersoon" at bounding box center [466, 272] width 297 height 25
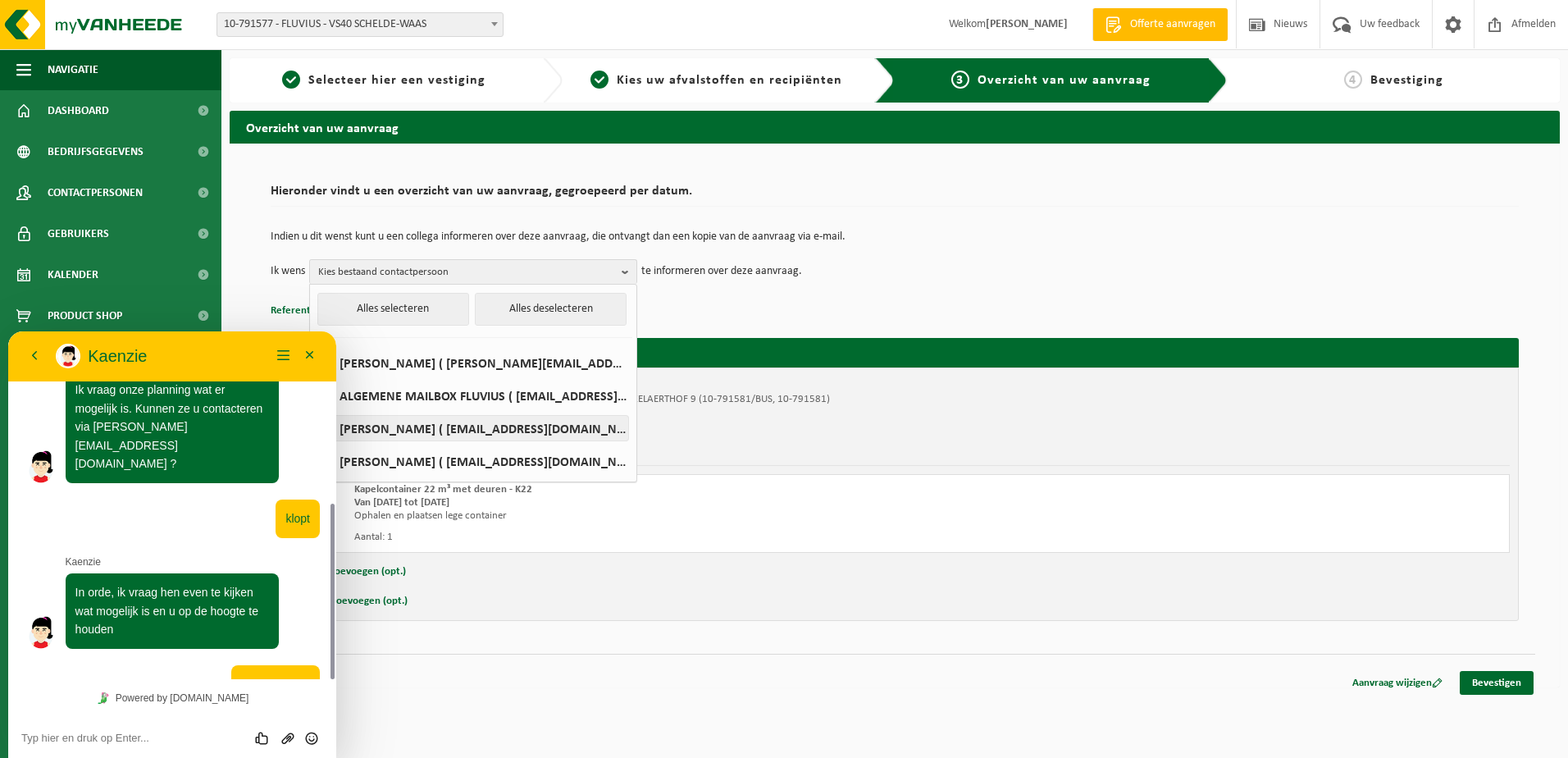
click at [490, 423] on label "[PERSON_NAME] ( [EMAIL_ADDRESS][DOMAIN_NAME] )" at bounding box center [473, 428] width 311 height 25
click at [314, 408] on input "[PERSON_NAME] ( [EMAIL_ADDRESS][DOMAIN_NAME] )" at bounding box center [313, 407] width 1 height 1
checkbox input "true"
click at [744, 315] on p "Referentie toevoegen (opt.)" at bounding box center [894, 310] width 1248 height 21
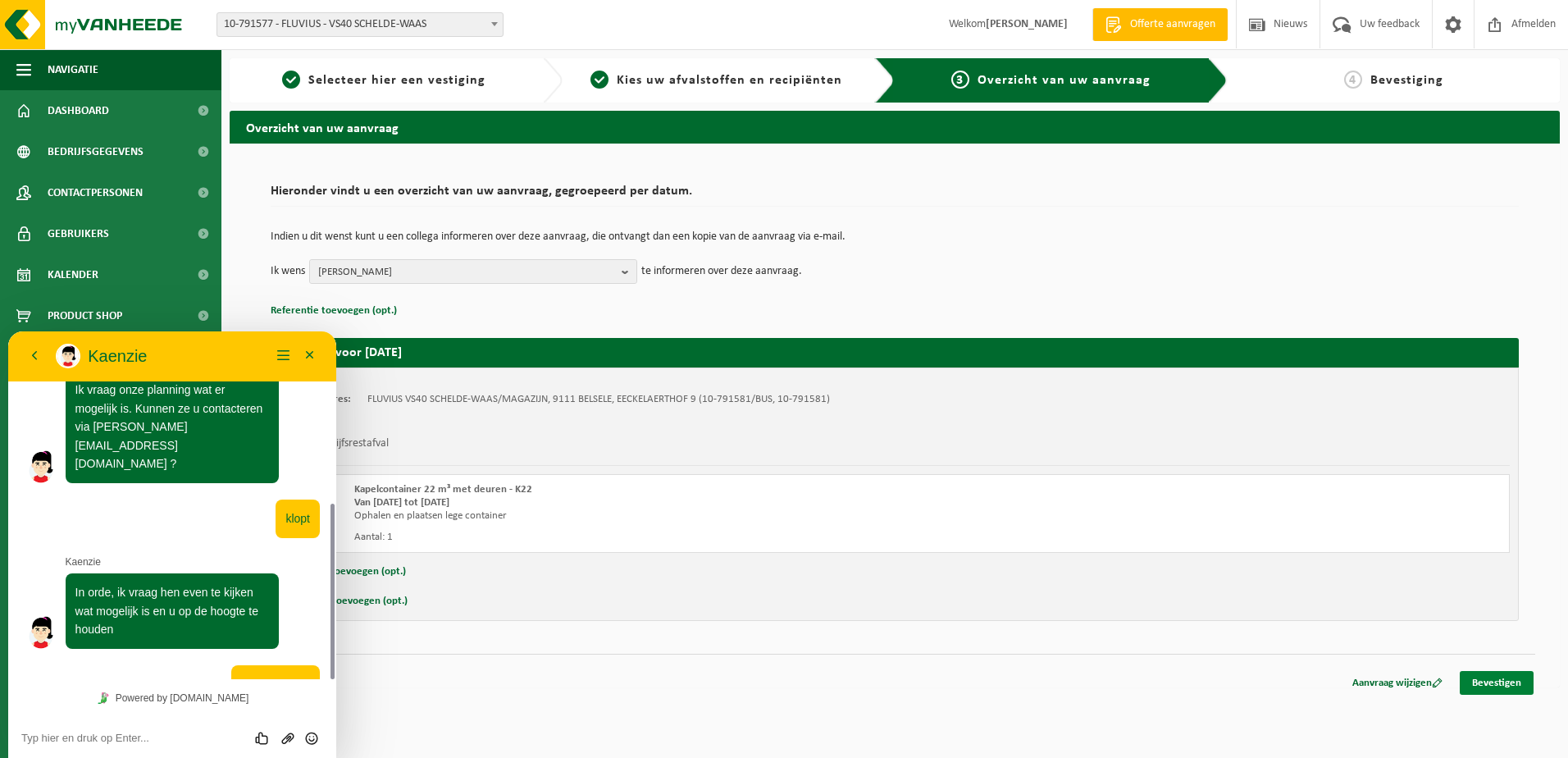
click at [1507, 682] on link "Bevestigen" at bounding box center [1497, 683] width 74 height 24
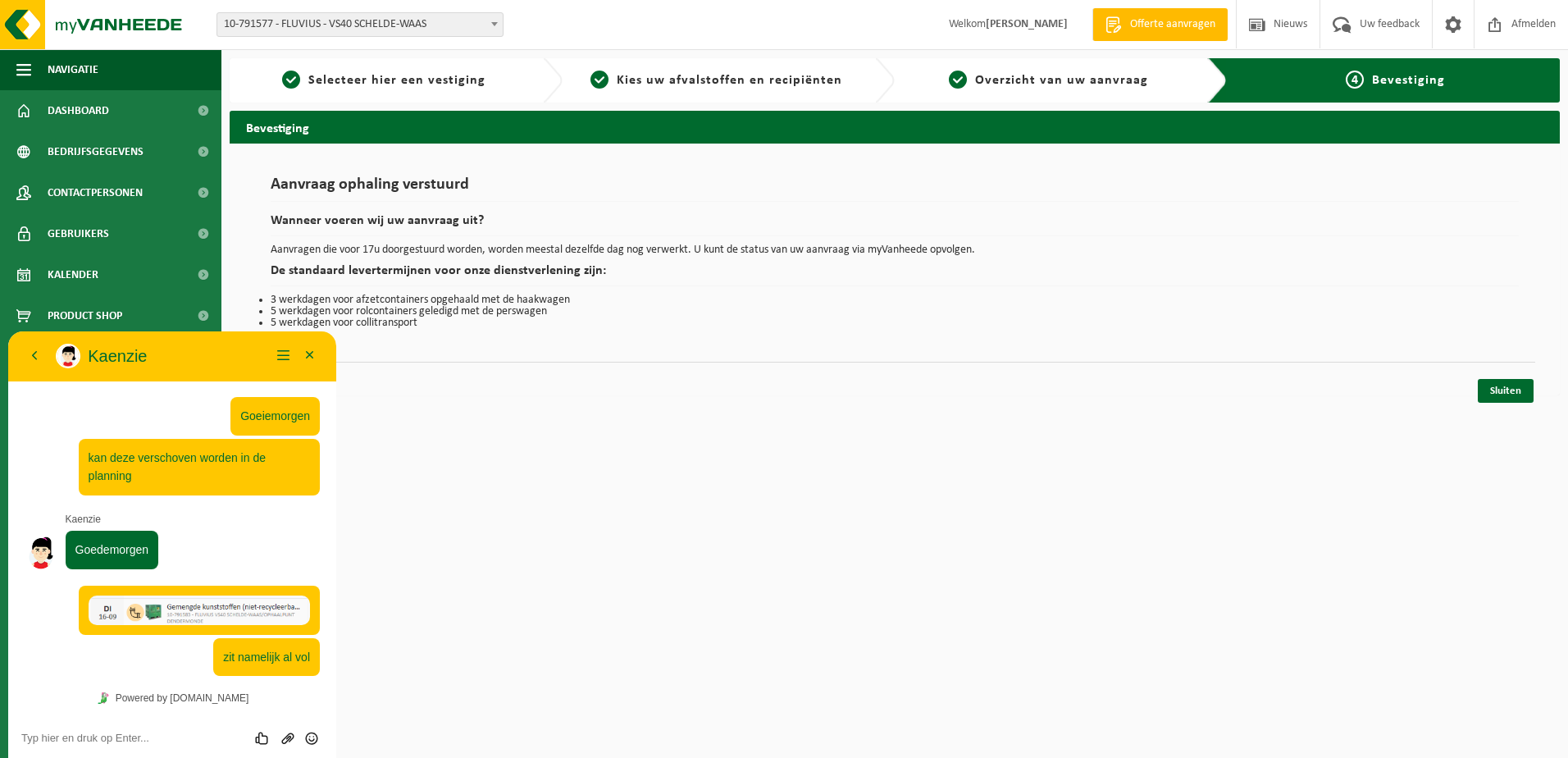
scroll to position [341, 0]
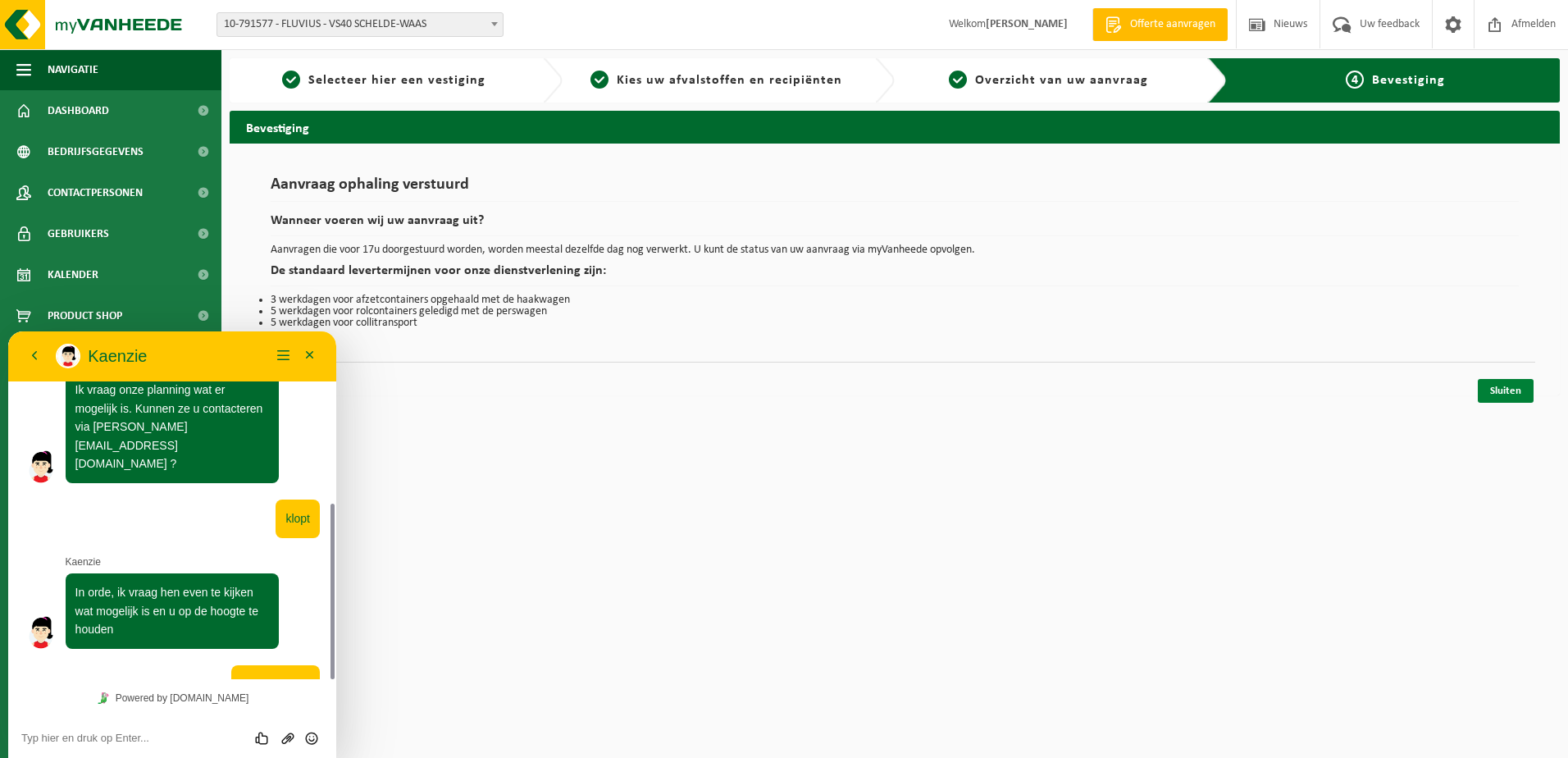
click at [1512, 392] on link "Sluiten" at bounding box center [1506, 391] width 56 height 24
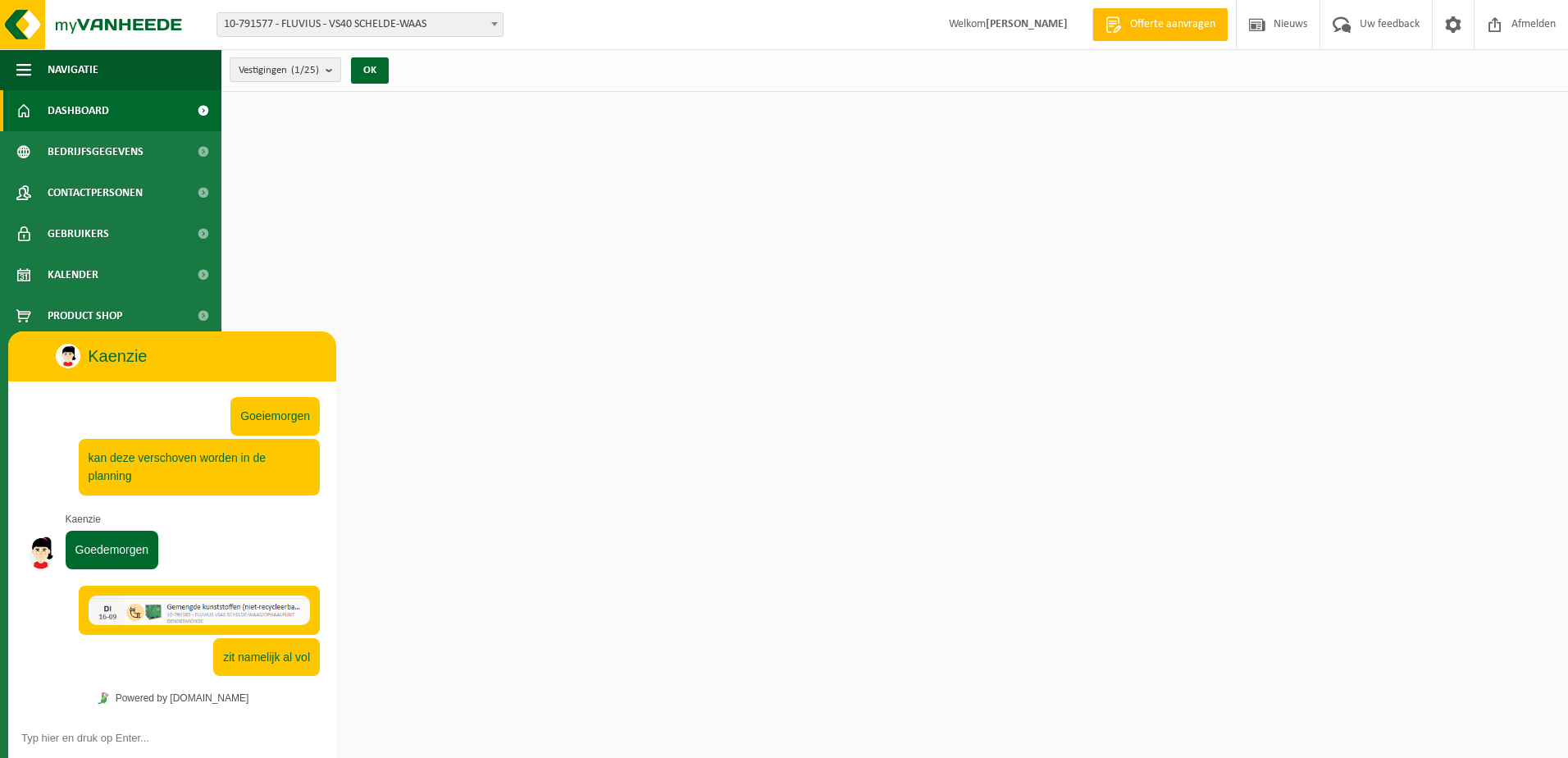
scroll to position [341, 0]
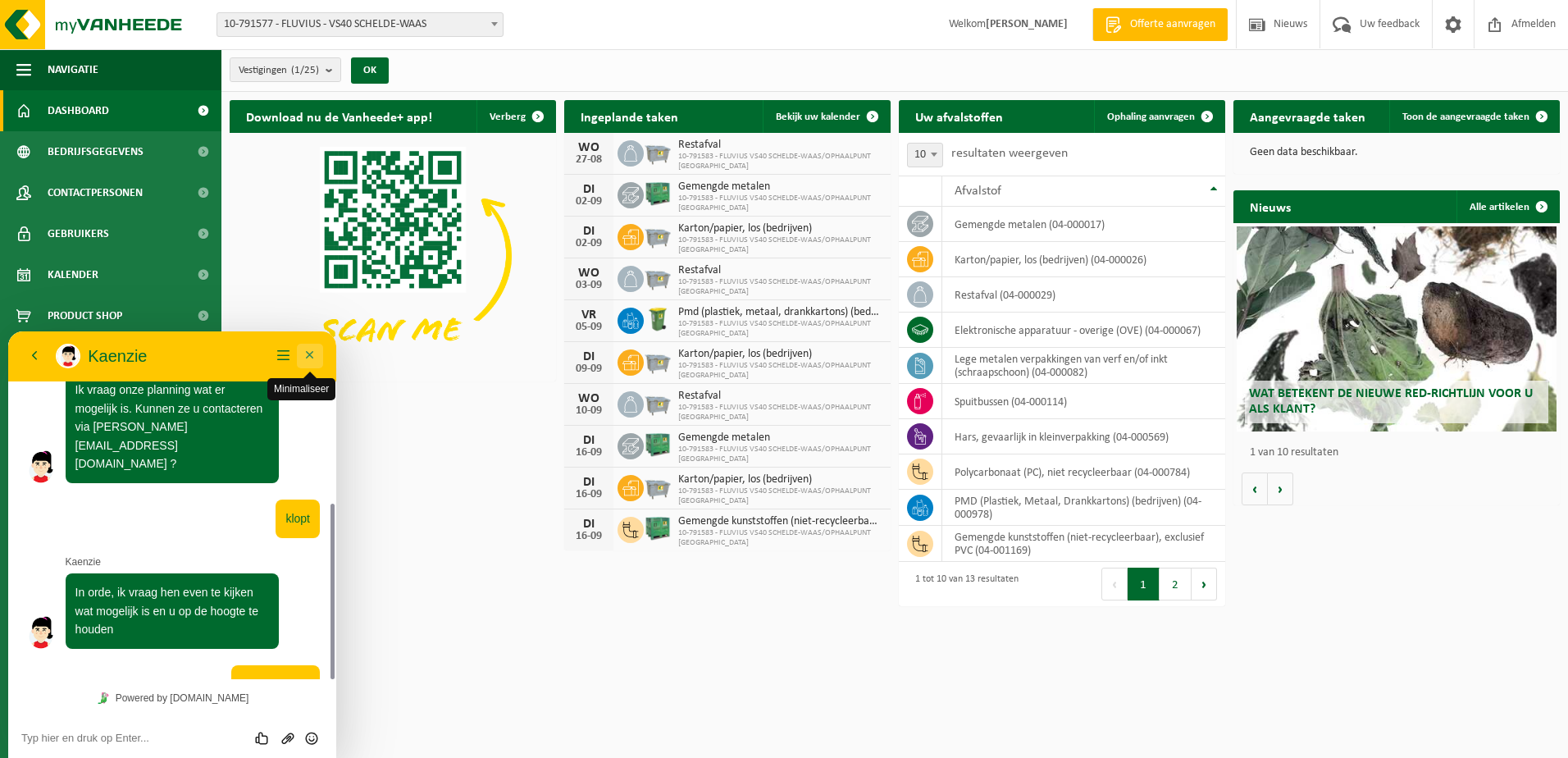
click at [311, 346] on button "Minimaliseer" at bounding box center [310, 356] width 26 height 25
